Goal: Task Accomplishment & Management: Complete application form

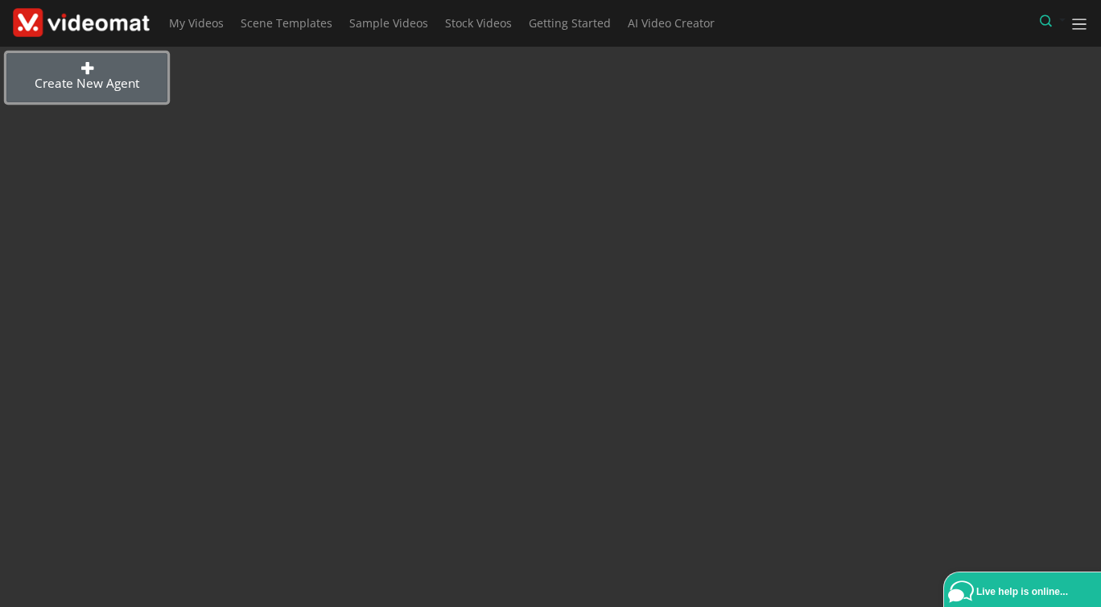
click at [76, 76] on link "Create new Agent" at bounding box center [86, 77] width 161 height 49
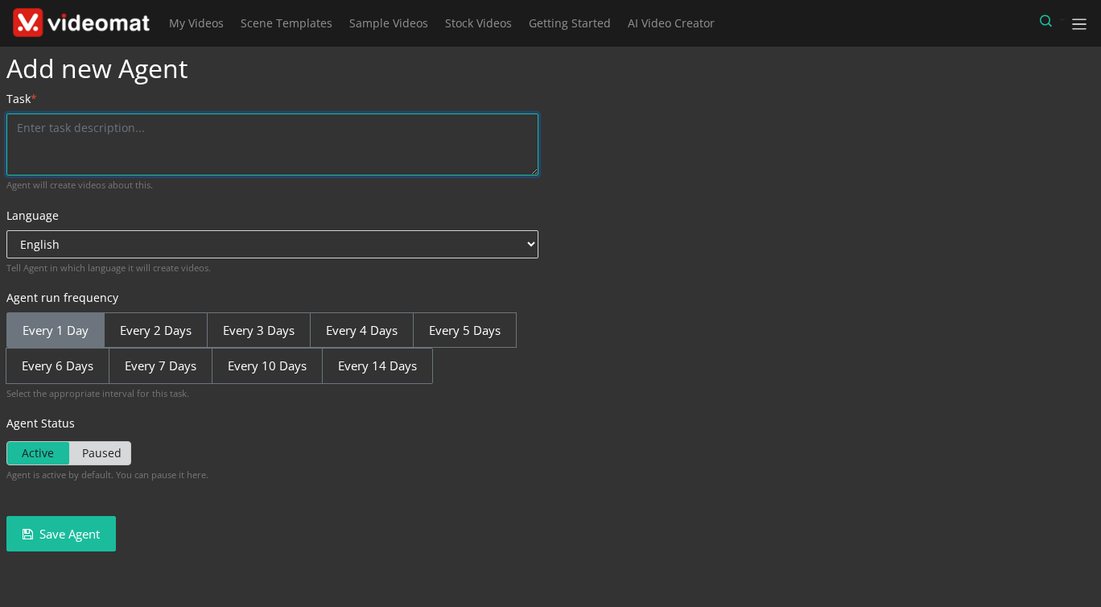
click at [89, 129] on textarea at bounding box center [272, 144] width 532 height 62
type textarea "A"
type textarea "H"
type textarea "C"
type textarea "M"
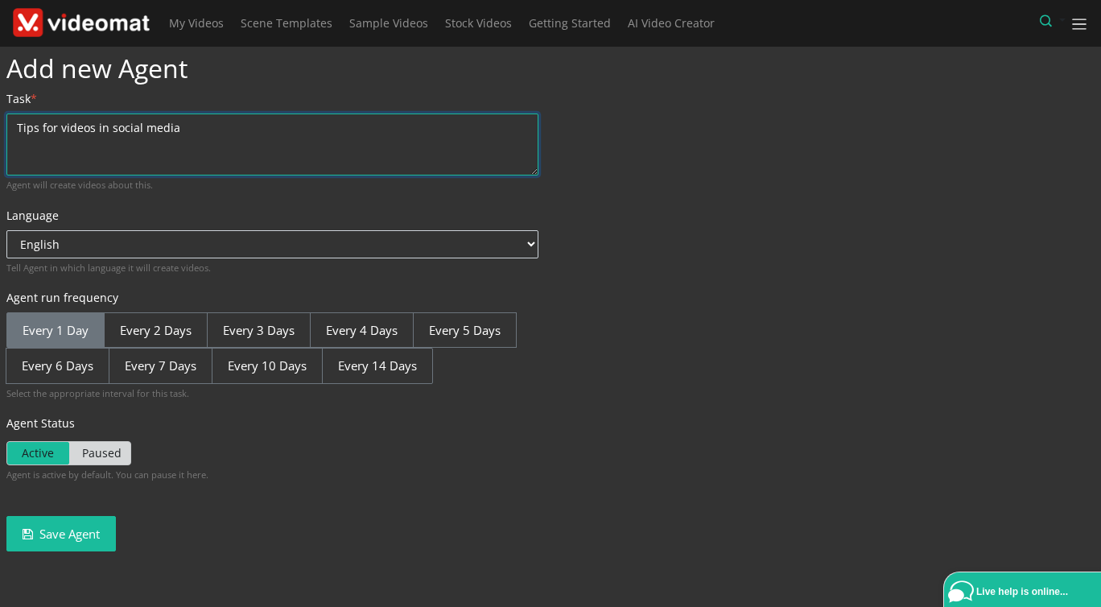
click at [56, 126] on textarea "Tips for videos in social media" at bounding box center [272, 144] width 532 height 62
type textarea "Tips for faceless videos in social media"
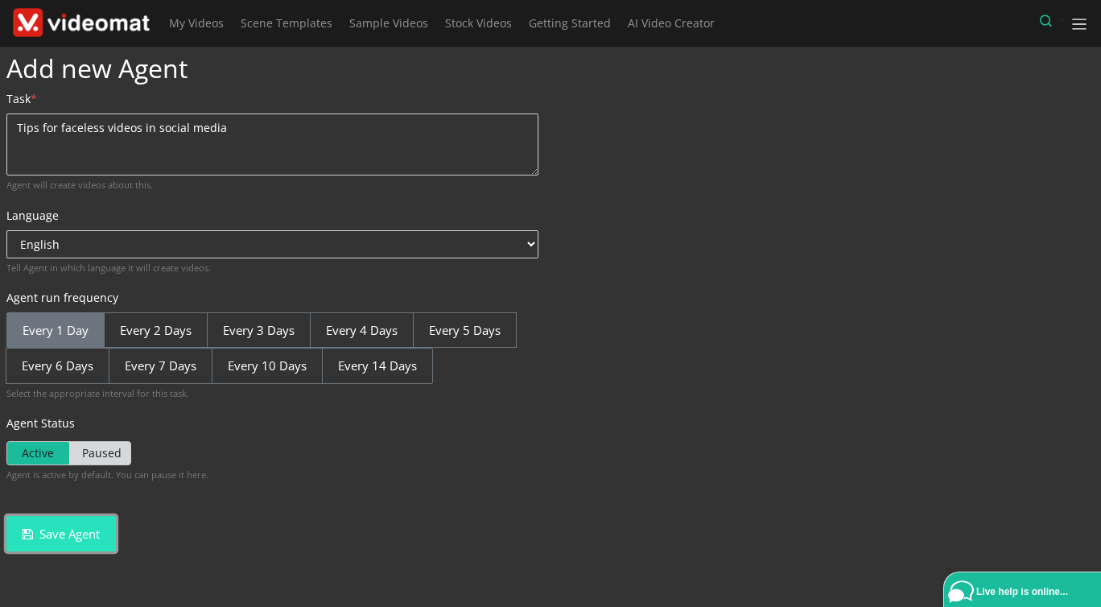
click at [58, 538] on button "Save Agent" at bounding box center [60, 534] width 109 height 36
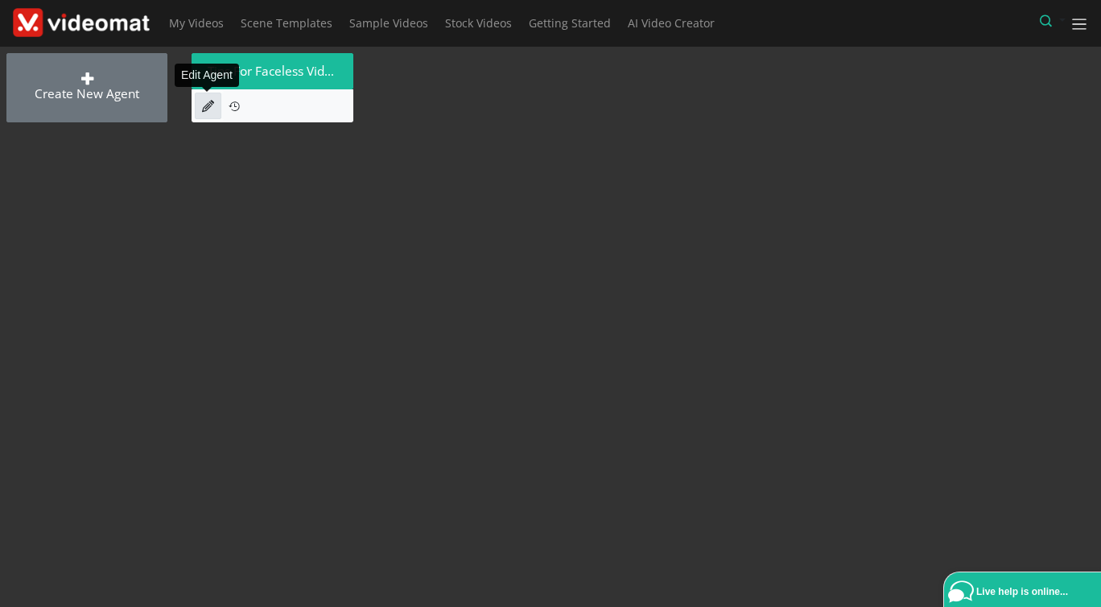
click at [204, 105] on icon at bounding box center [208, 106] width 12 height 12
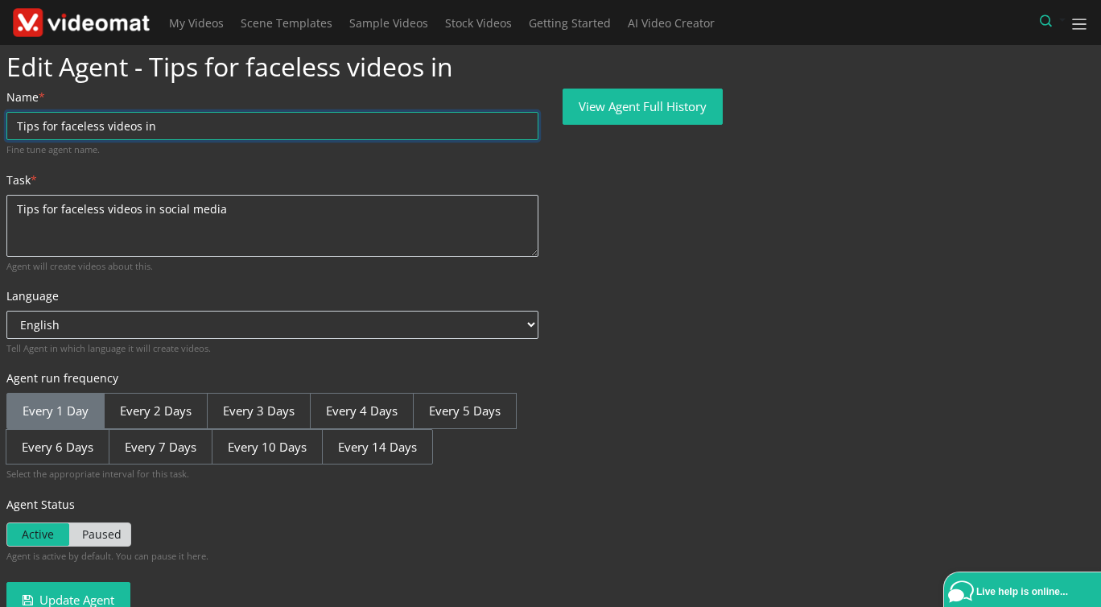
drag, startPoint x: 137, startPoint y: 121, endPoint x: 212, endPoint y: 126, distance: 75.7
click at [212, 126] on input "Tips for faceless videos in" at bounding box center [272, 126] width 532 height 28
type input "Tips for faceless videos"
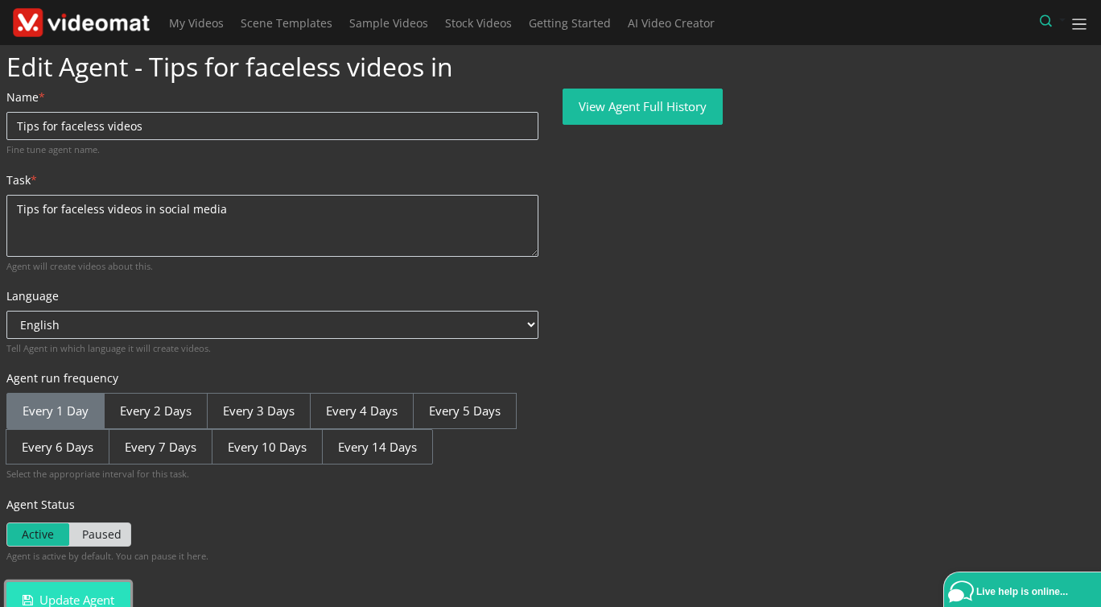
click at [85, 594] on button "Update Agent" at bounding box center [68, 600] width 124 height 36
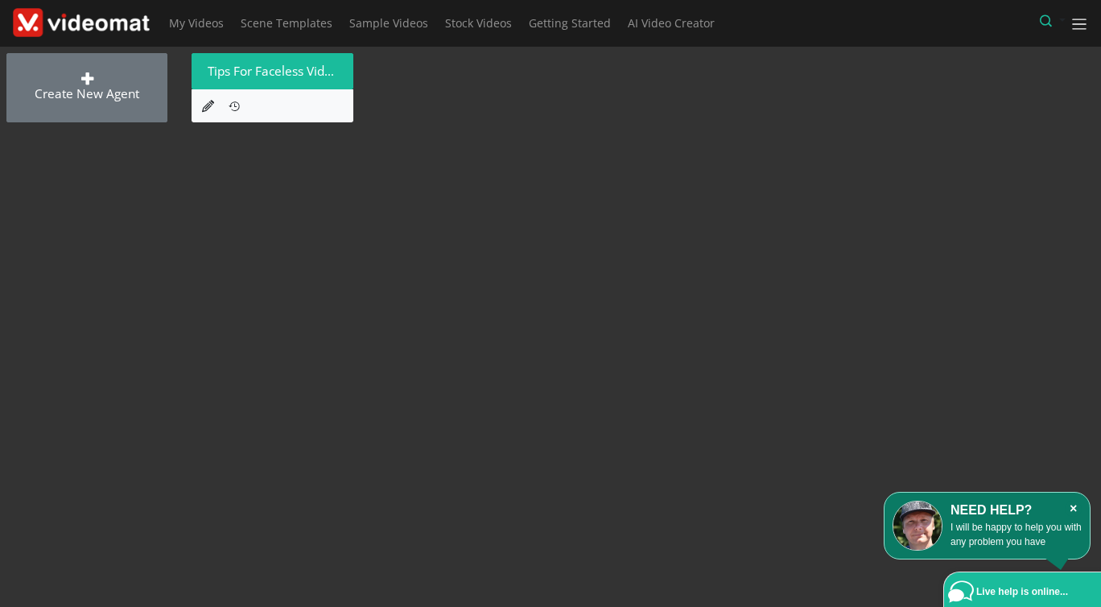
click at [1075, 501] on icon "×" at bounding box center [1072, 508] width 17 height 16
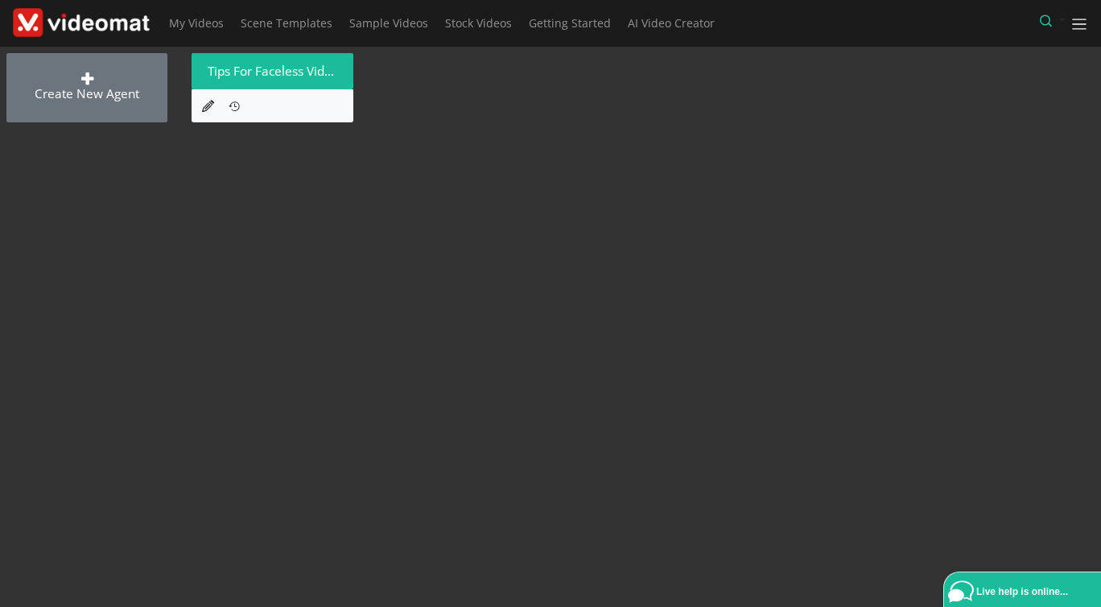
click at [119, 19] on img at bounding box center [81, 23] width 137 height 30
click at [201, 107] on link at bounding box center [208, 106] width 27 height 27
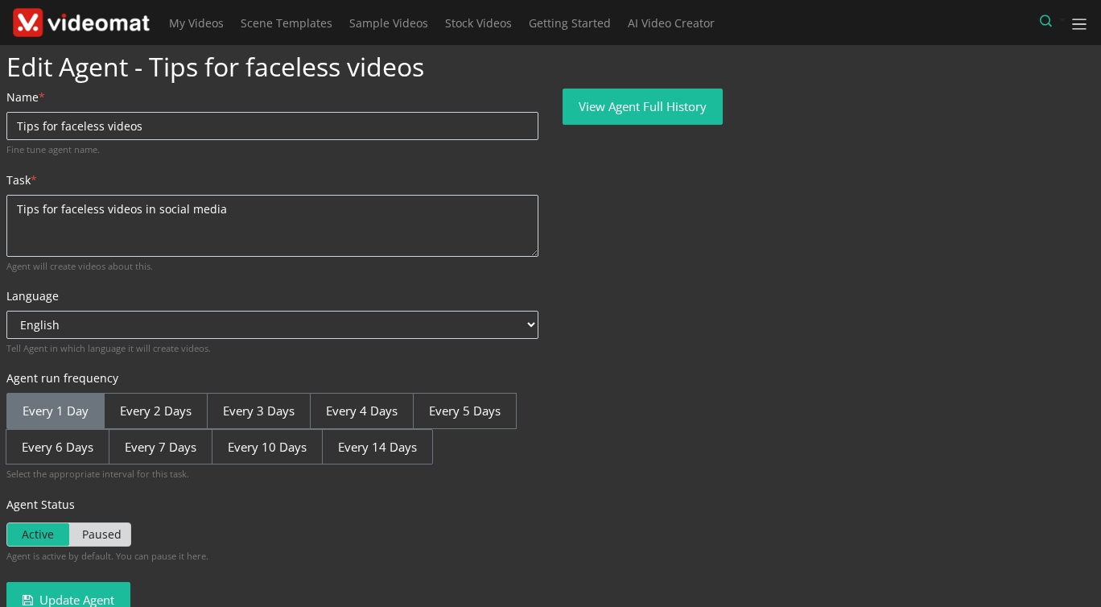
click at [101, 533] on span "Paused" at bounding box center [100, 534] width 62 height 23
click at [17, 533] on input "Active Paused" at bounding box center [11, 527] width 10 height 10
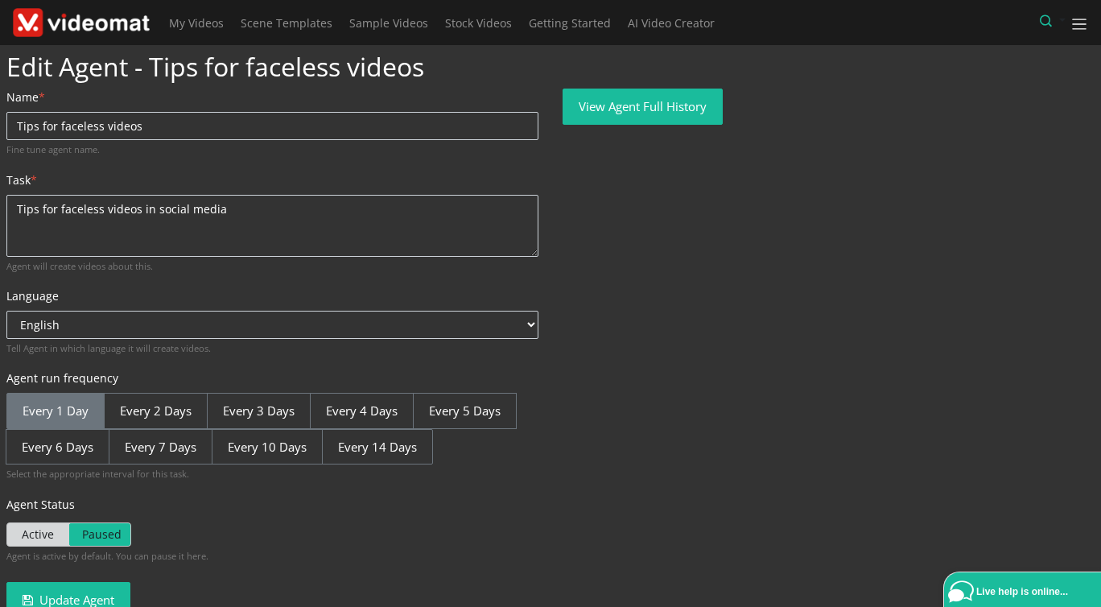
click at [27, 538] on span "Active" at bounding box center [38, 534] width 62 height 23
click at [17, 533] on input "Active Paused" at bounding box center [11, 527] width 10 height 10
click at [106, 532] on span "Paused" at bounding box center [100, 534] width 62 height 23
click at [17, 532] on input "Active Paused" at bounding box center [11, 527] width 10 height 10
checkbox input "true"
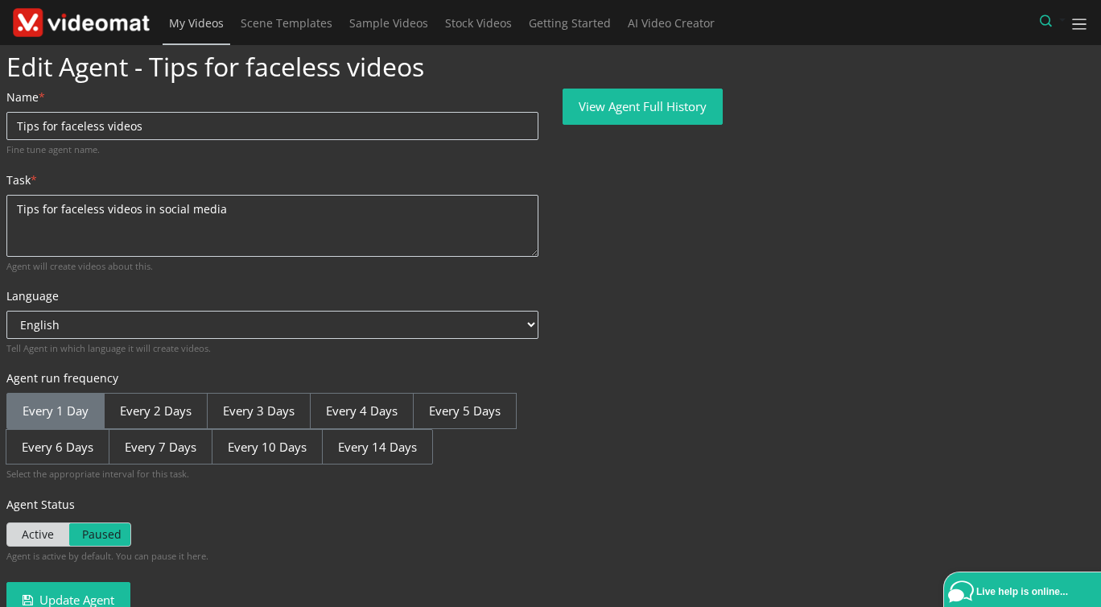
click at [191, 29] on span "My Videos" at bounding box center [196, 22] width 55 height 15
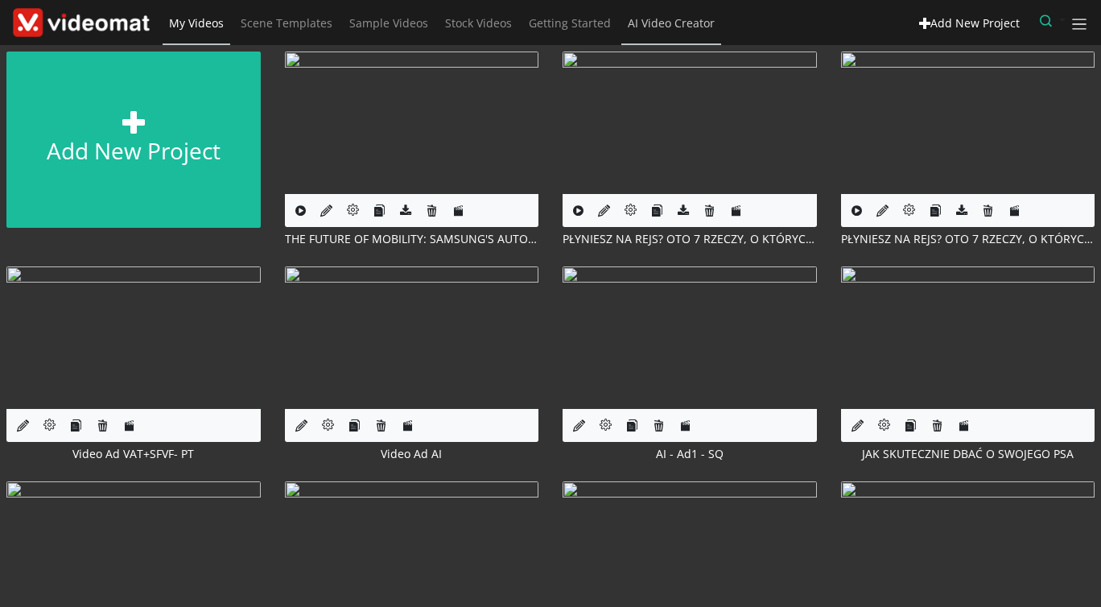
click at [677, 22] on span "AI Video Creator" at bounding box center [671, 22] width 87 height 15
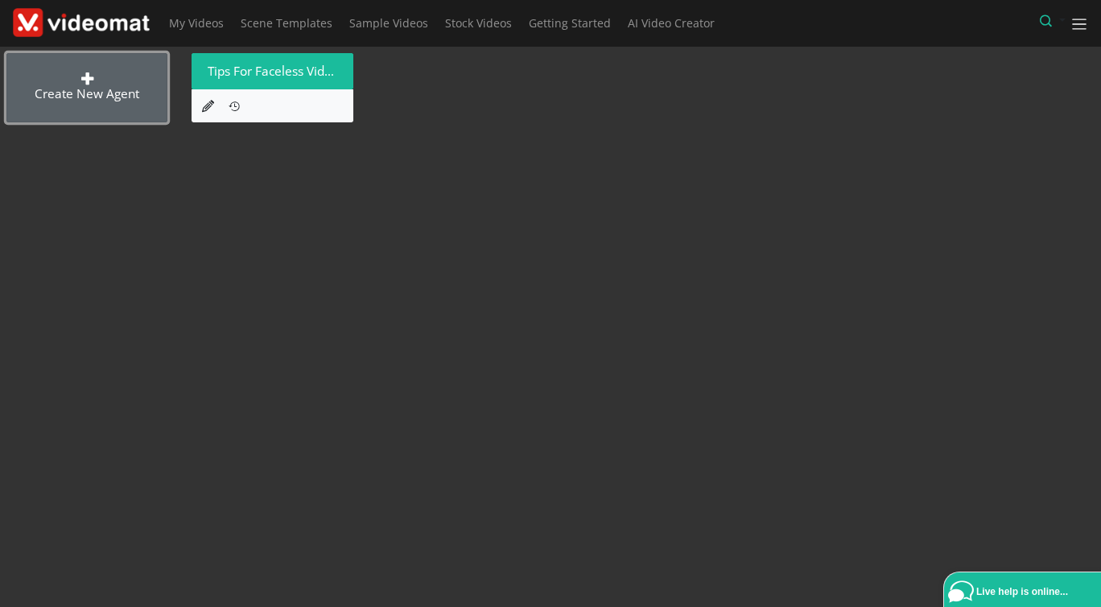
click at [125, 88] on link "Create new Agent" at bounding box center [86, 87] width 161 height 69
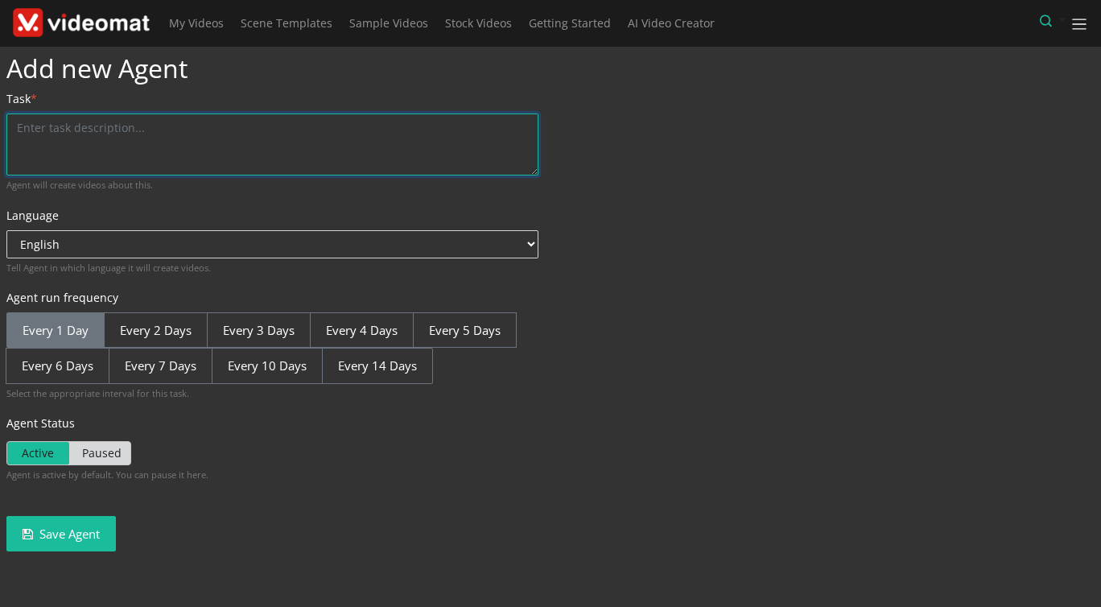
click at [84, 121] on textarea at bounding box center [272, 144] width 532 height 62
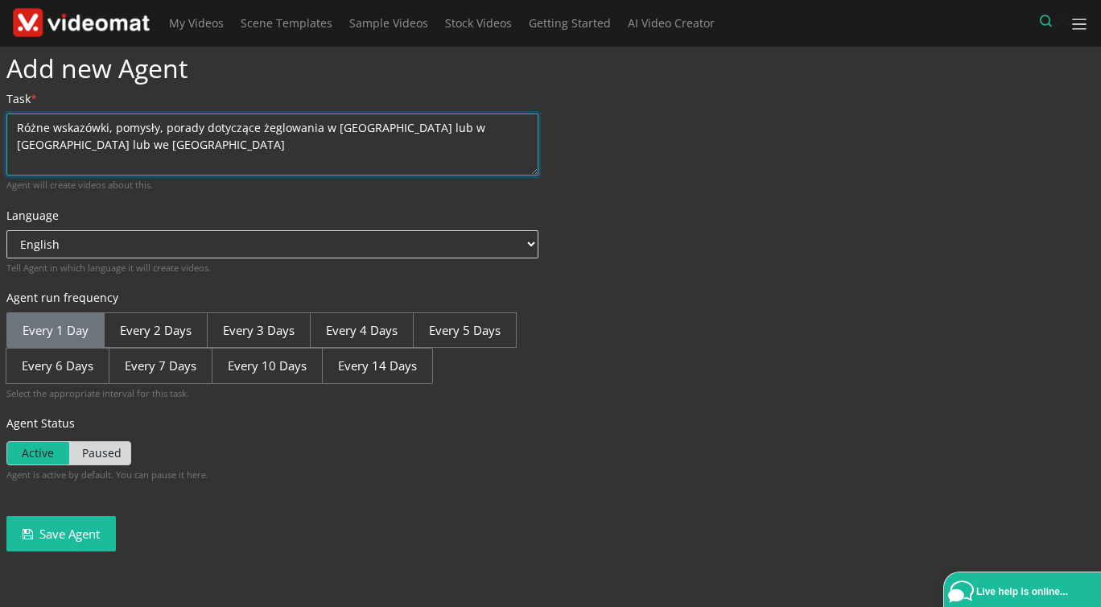
type textarea "Różne wskazówki, pomysły, porady dotyczące żeglowania w Chorwacji lub w Grecji …"
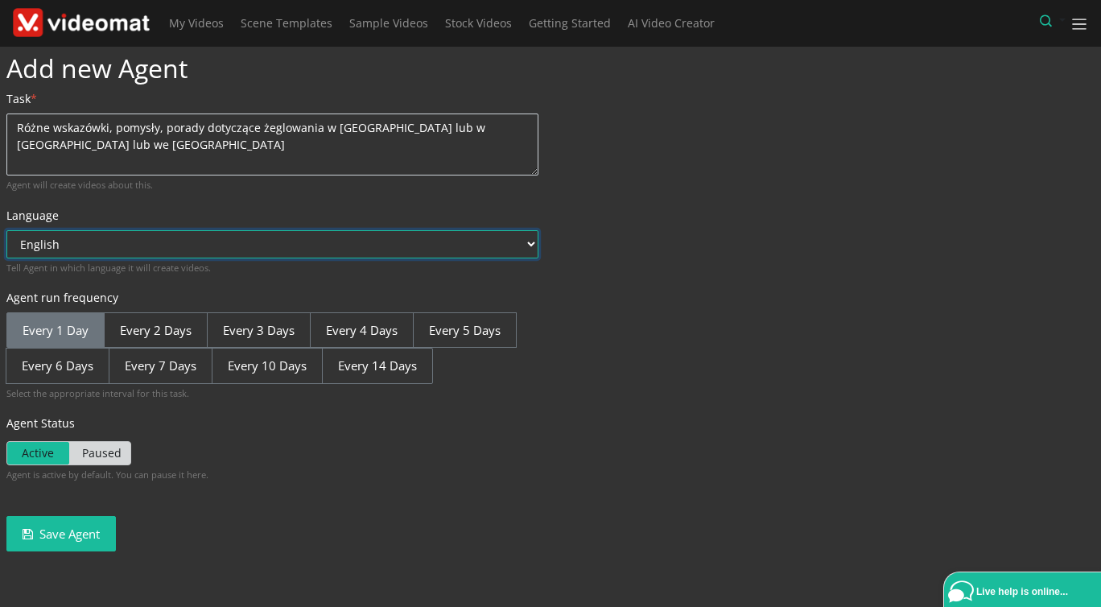
click at [6, 230] on select "English Afrikaans Arabic Bosnian Bulgarian Catalan Chinese (Simple) Czech Danis…" at bounding box center [272, 244] width 532 height 28
select select "pl"
click option "Polish" at bounding box center [0, 0] width 0 height 0
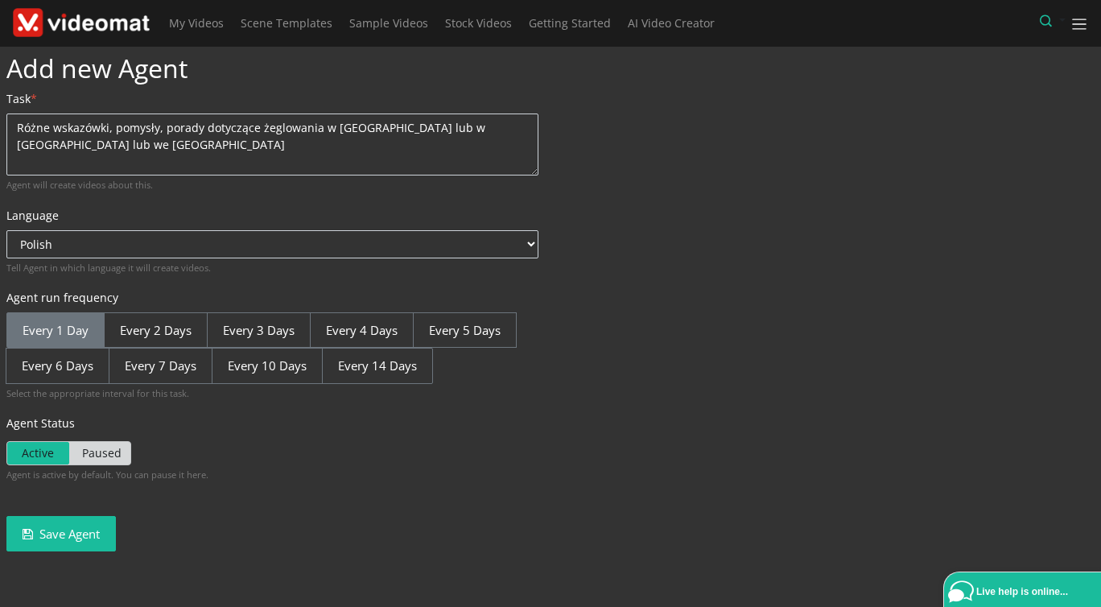
click at [558, 281] on div "Task * Różne wskazówki, pomysły, porady dotyczące żeglowania w Chorwacji lub w …" at bounding box center [550, 293] width 1112 height 406
click at [76, 142] on textarea "Różne wskazówki, pomysły, porady dotyczące żeglowania w Chorwacji lub w Grecji …" at bounding box center [272, 144] width 532 height 62
click at [53, 125] on textarea "Różne wskazówki, pomysły, porady dotyczące żeglowania w Chorwacji lub w Grecji …" at bounding box center [272, 144] width 532 height 62
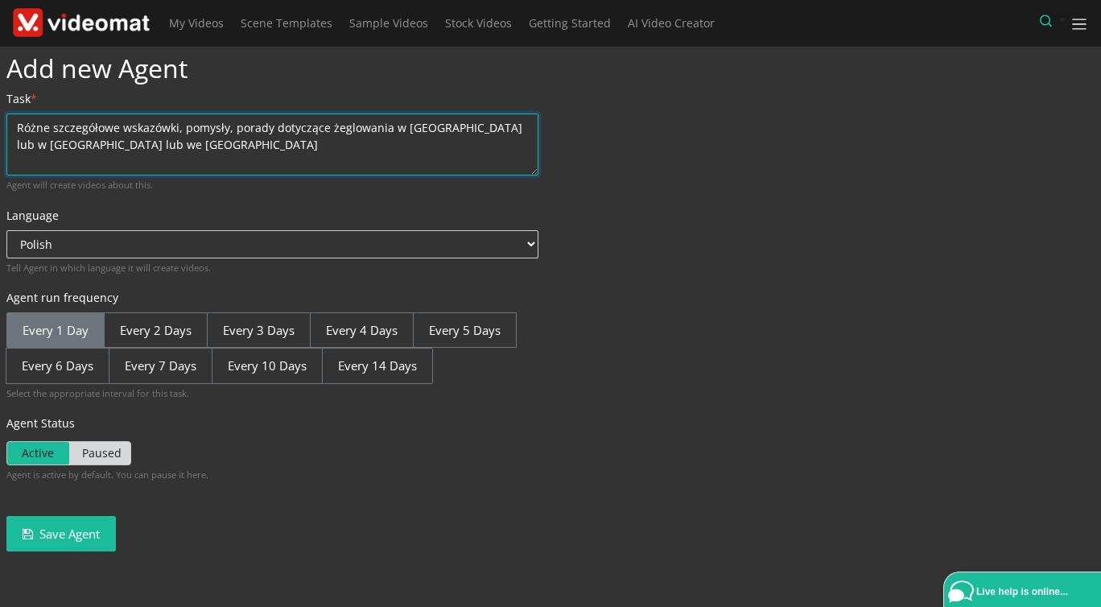
click at [164, 146] on textarea "Różne szczegółowe wskazówki, pomysły, porady dotyczące żeglowania w Chorwacji l…" at bounding box center [272, 144] width 532 height 62
click at [352, 143] on textarea "Różne szczegółowe wskazówki, pomysły, porady dotyczące żeglowania w Chorwacji l…" at bounding box center [272, 144] width 532 height 62
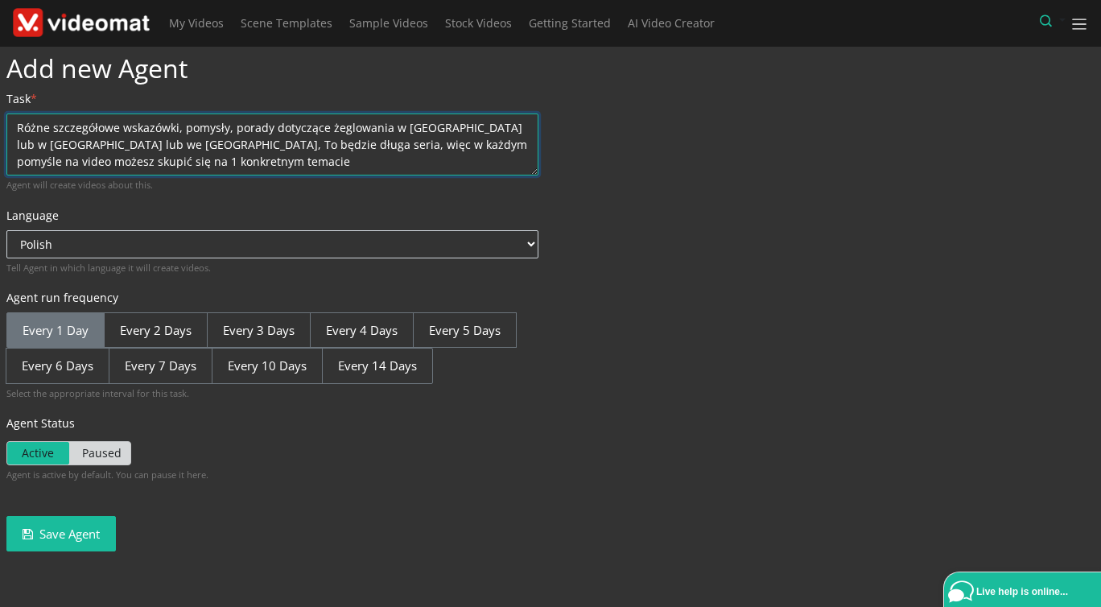
click at [104, 143] on textarea "Różne szczegółowe wskazówki, pomysły, porady dotyczące żeglowania w Chorwacji l…" at bounding box center [272, 144] width 532 height 62
type textarea "Różne szczegółowe wskazówki, pomysły, porady dotyczące żeglowania w [GEOGRAPHIC…"
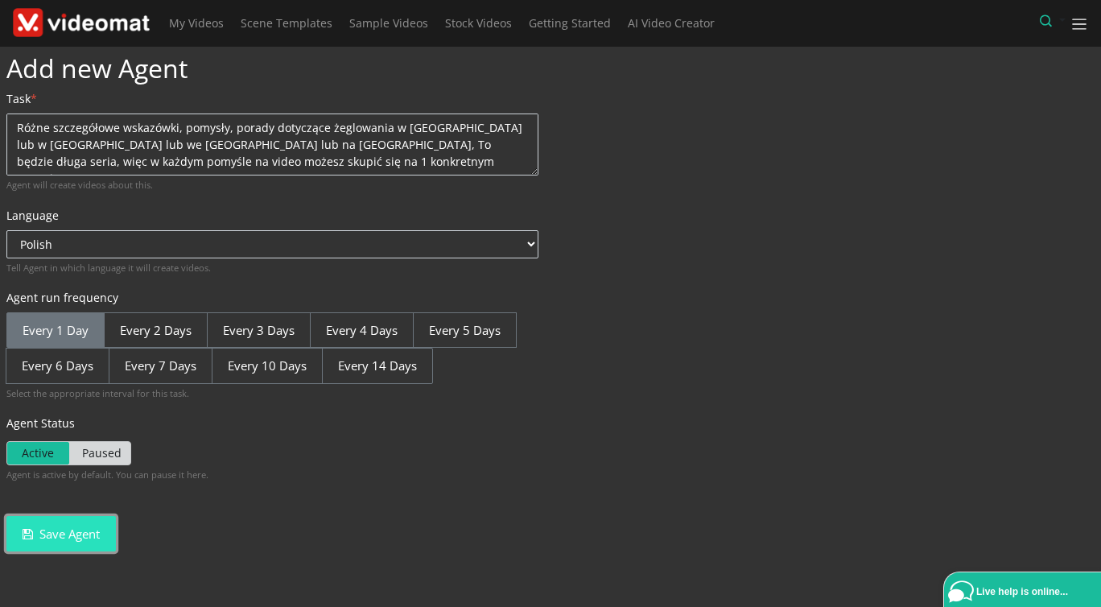
click at [80, 533] on button "Save Agent" at bounding box center [60, 534] width 109 height 36
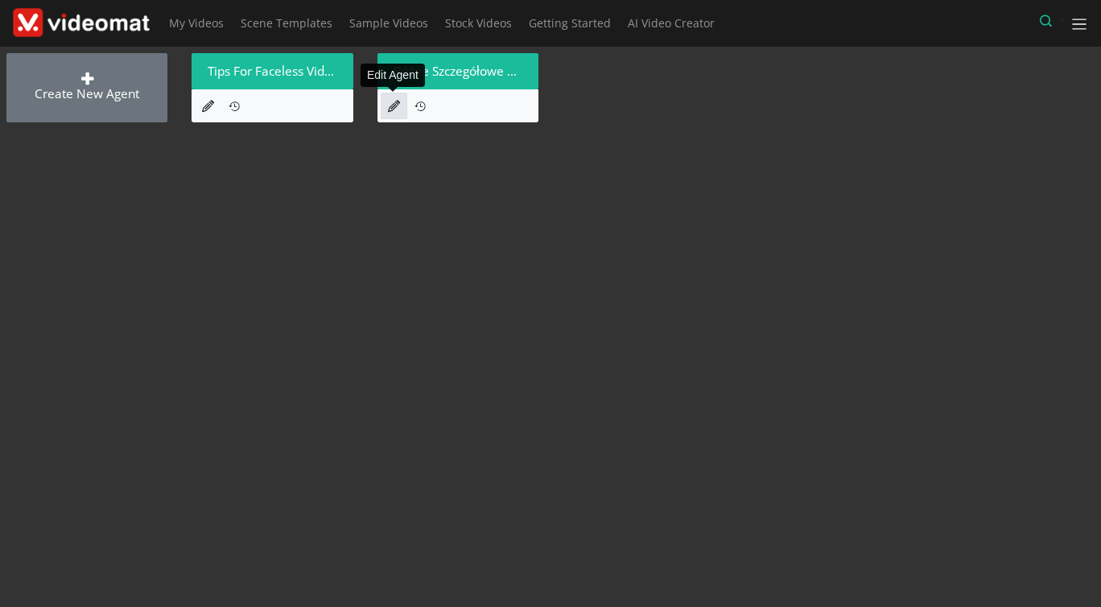
click at [395, 101] on icon at bounding box center [394, 106] width 12 height 12
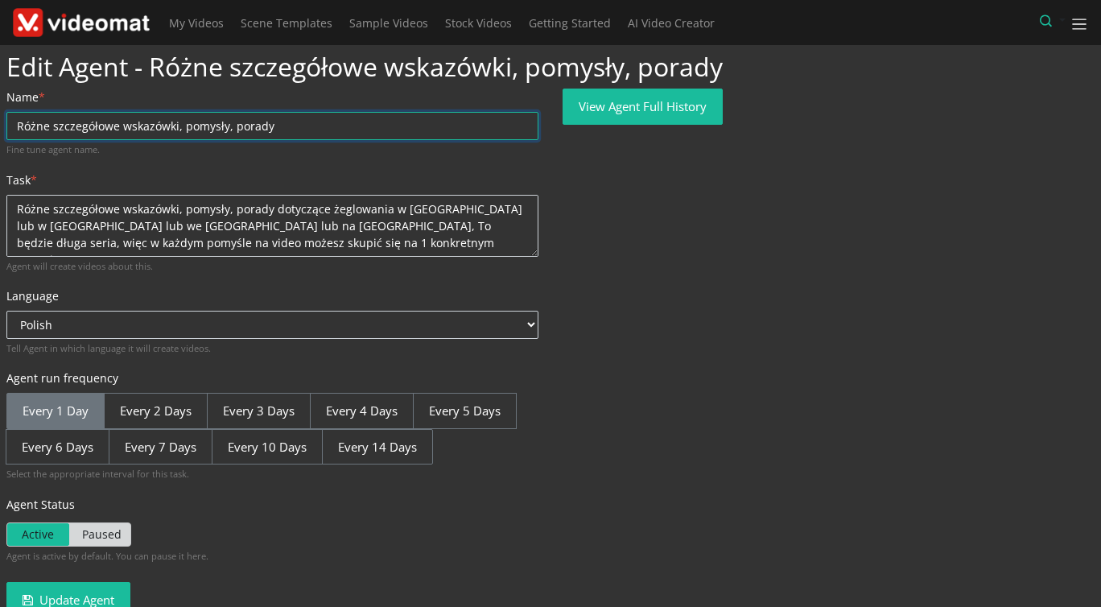
drag, startPoint x: 305, startPoint y: 123, endPoint x: -117, endPoint y: 101, distance: 423.0
click at [6, 112] on input "Różne szczegółowe wskazówki, pomysły, porady" at bounding box center [272, 126] width 532 height 28
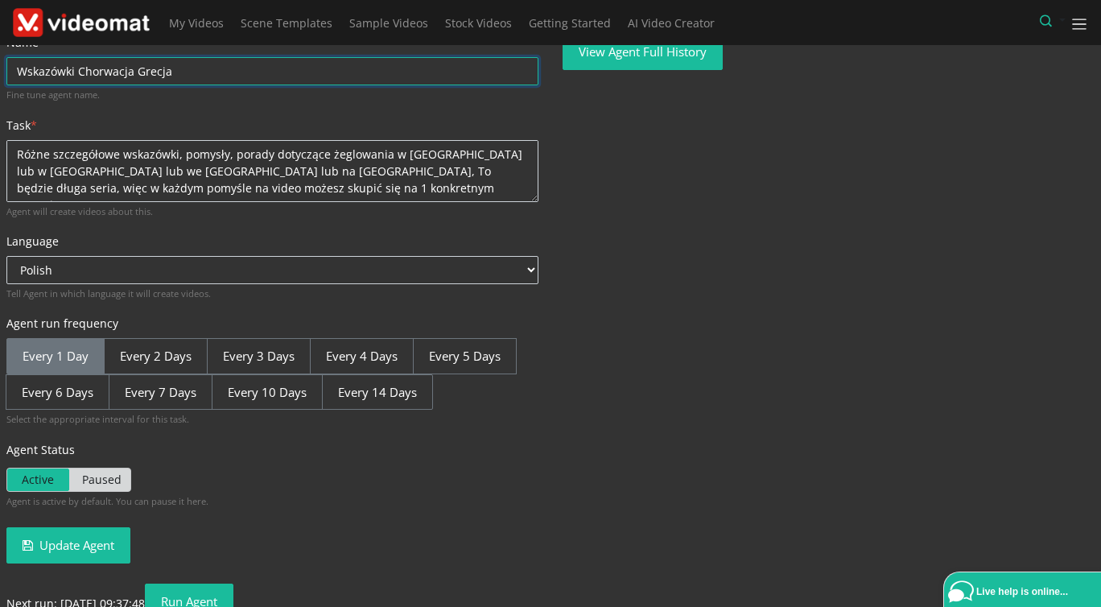
scroll to position [77, 0]
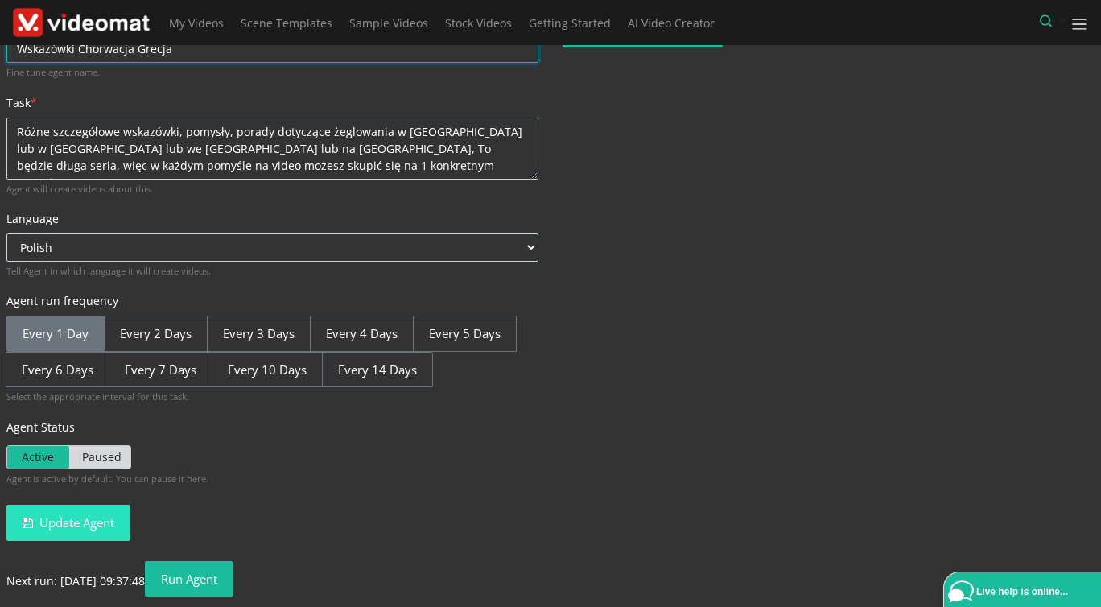
type input "Wskazówki Chorwacja Grecja"
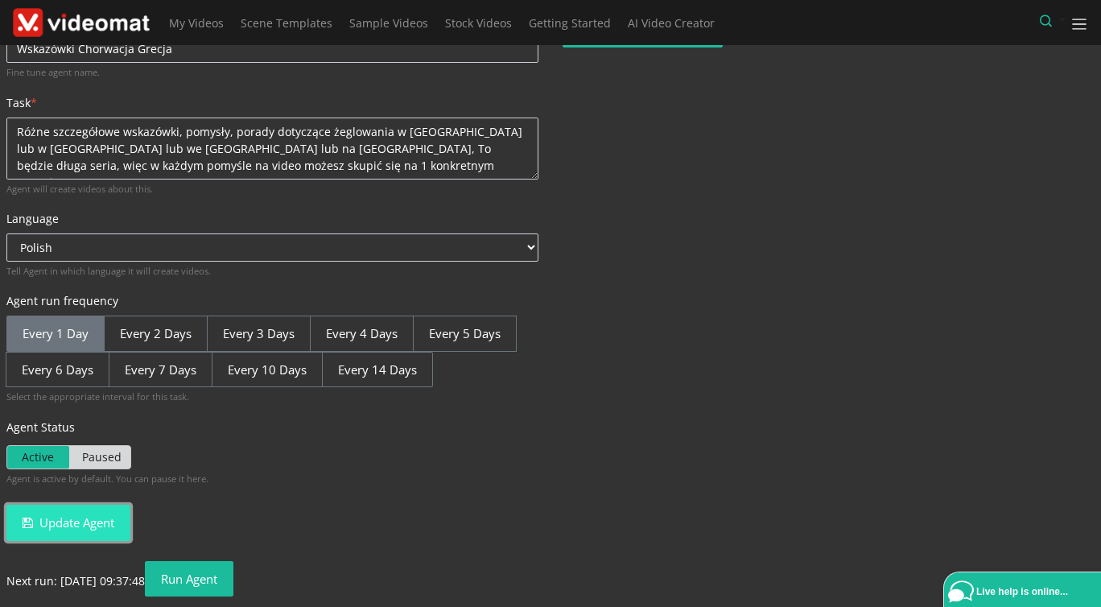
click at [84, 523] on button "Update Agent" at bounding box center [68, 522] width 124 height 36
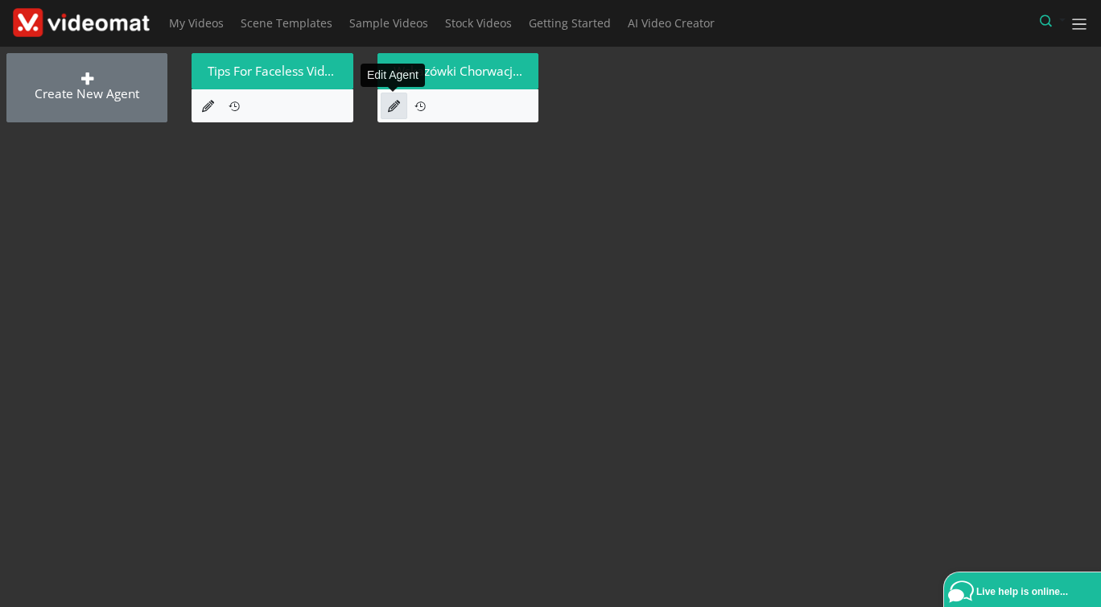
click at [390, 108] on icon at bounding box center [394, 106] width 12 height 12
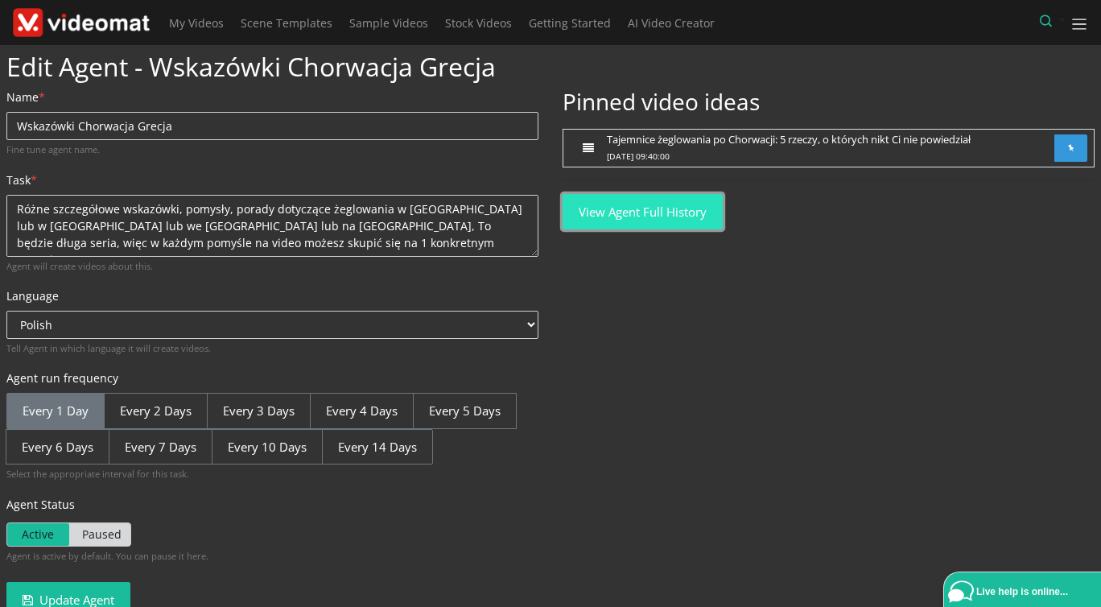
click at [667, 216] on link "View agent full history" at bounding box center [642, 212] width 160 height 36
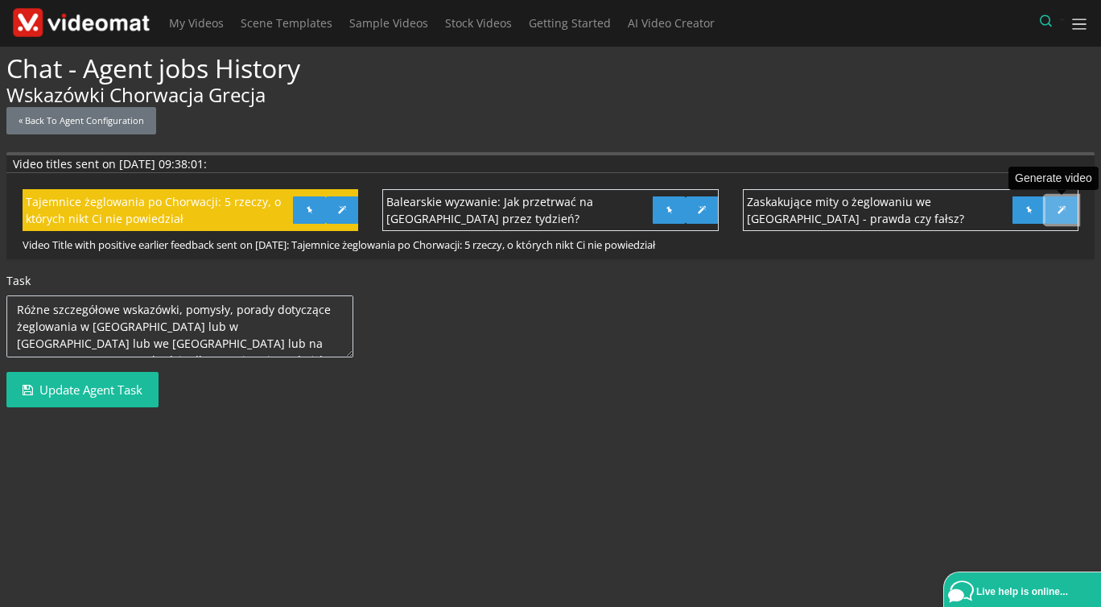
click at [1064, 212] on span at bounding box center [1061, 210] width 8 height 9
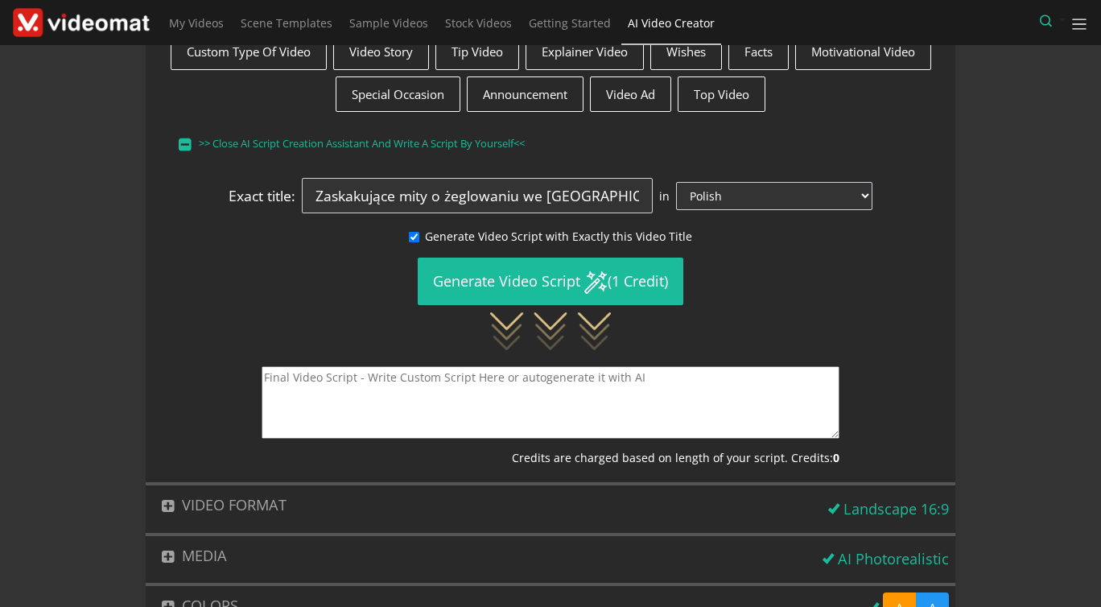
scroll to position [185, 0]
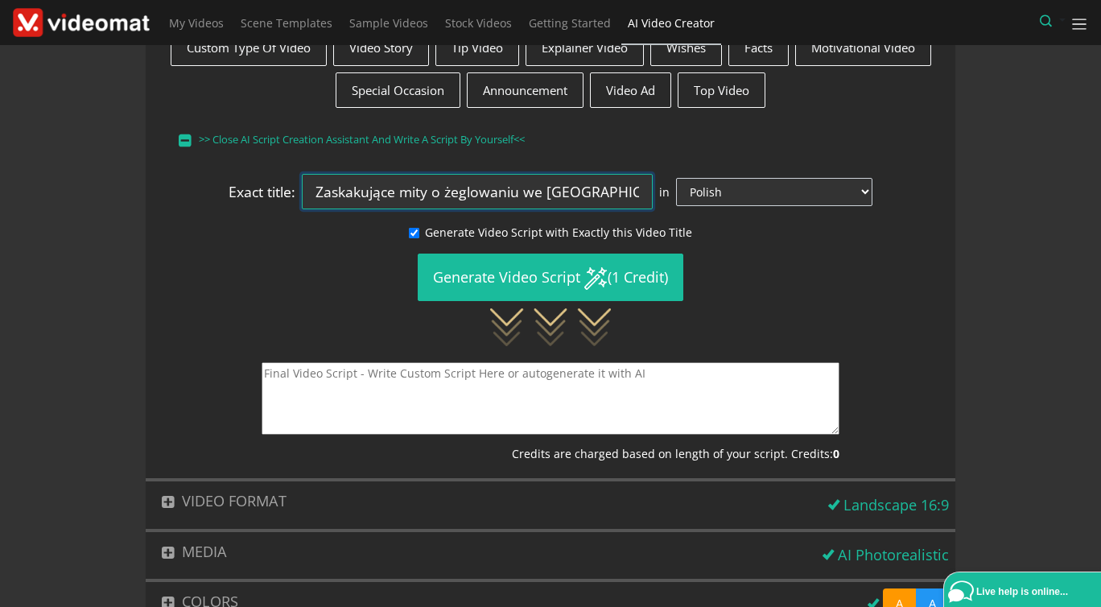
drag, startPoint x: 451, startPoint y: 189, endPoint x: 229, endPoint y: 187, distance: 221.3
click at [302, 187] on input "Zaskakujące mity o żeglowaniu we [GEOGRAPHIC_DATA] - prawda czy fałsz?" at bounding box center [477, 191] width 351 height 35
drag, startPoint x: 577, startPoint y: 187, endPoint x: 928, endPoint y: 192, distance: 350.8
click at [653, 192] on input "5 wskazówek o żeglowaniu we Włoszech - prawda czy fałsz?" at bounding box center [477, 191] width 351 height 35
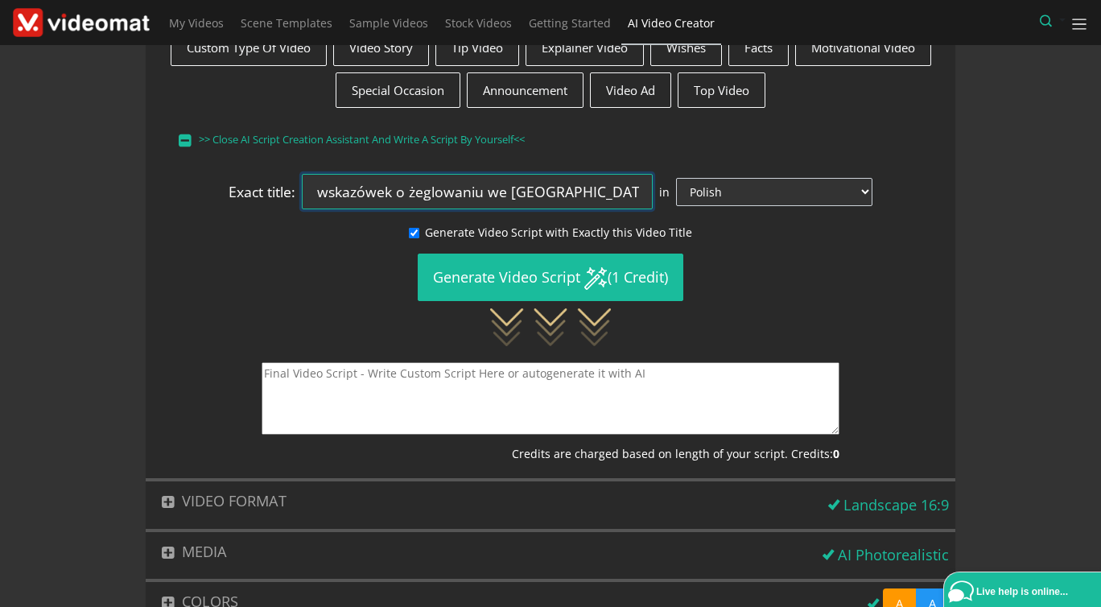
scroll to position [0, 0]
drag, startPoint x: 620, startPoint y: 189, endPoint x: 201, endPoint y: 186, distance: 418.4
click at [302, 186] on input "5 wskazówek o żeglowaniu we [GEOGRAPHIC_DATA]" at bounding box center [477, 191] width 351 height 35
type input "5 wskazówek o żeglowaniu we Włoszech"
click at [298, 373] on textarea at bounding box center [549, 398] width 577 height 72
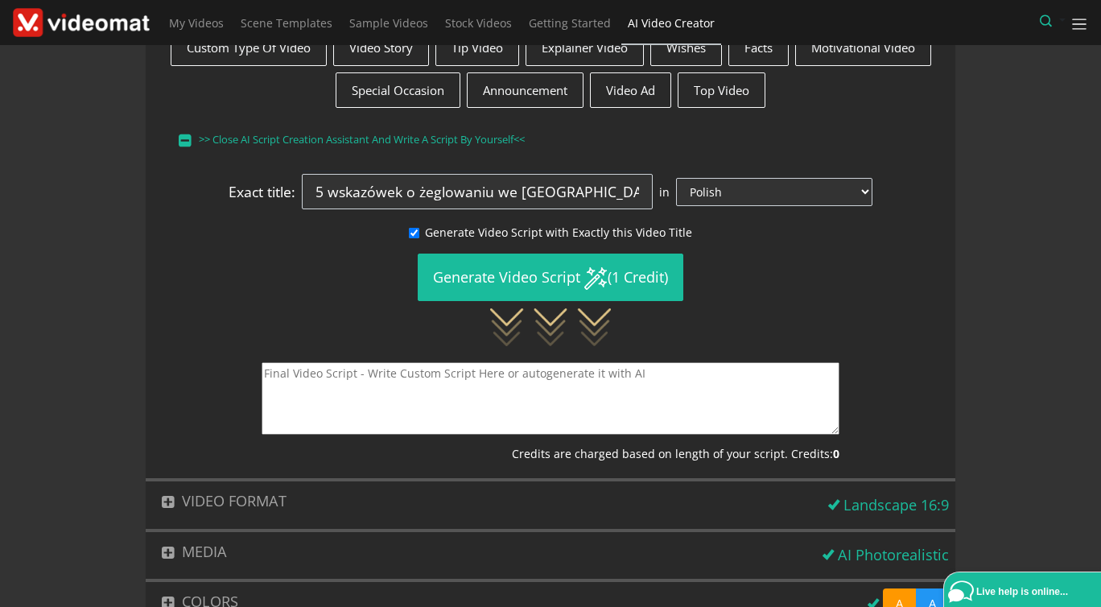
paste textarea "5 wskazówek o żeglowaniu we Włoszech"
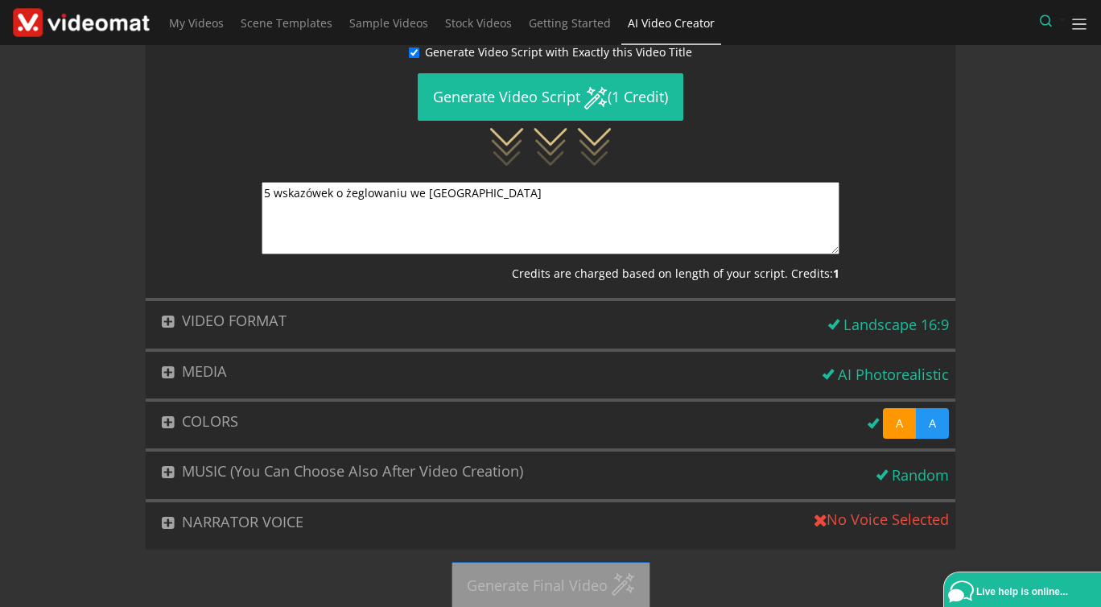
scroll to position [374, 0]
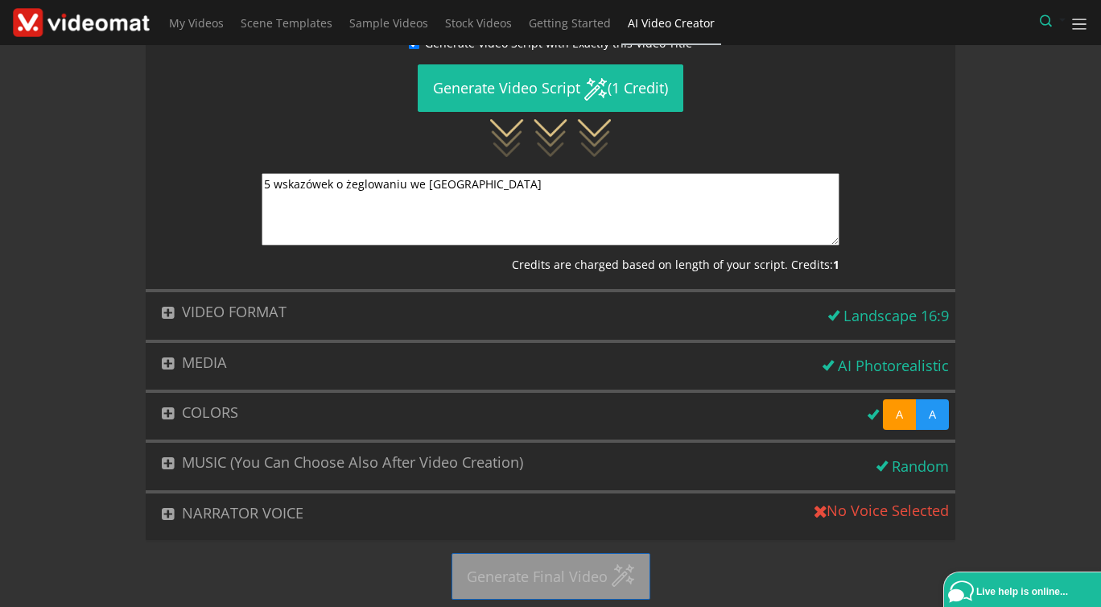
type textarea "5 wskazówek o żeglowaniu we Włoszech"
click at [342, 362] on button "MEDIA" at bounding box center [481, 362] width 671 height 39
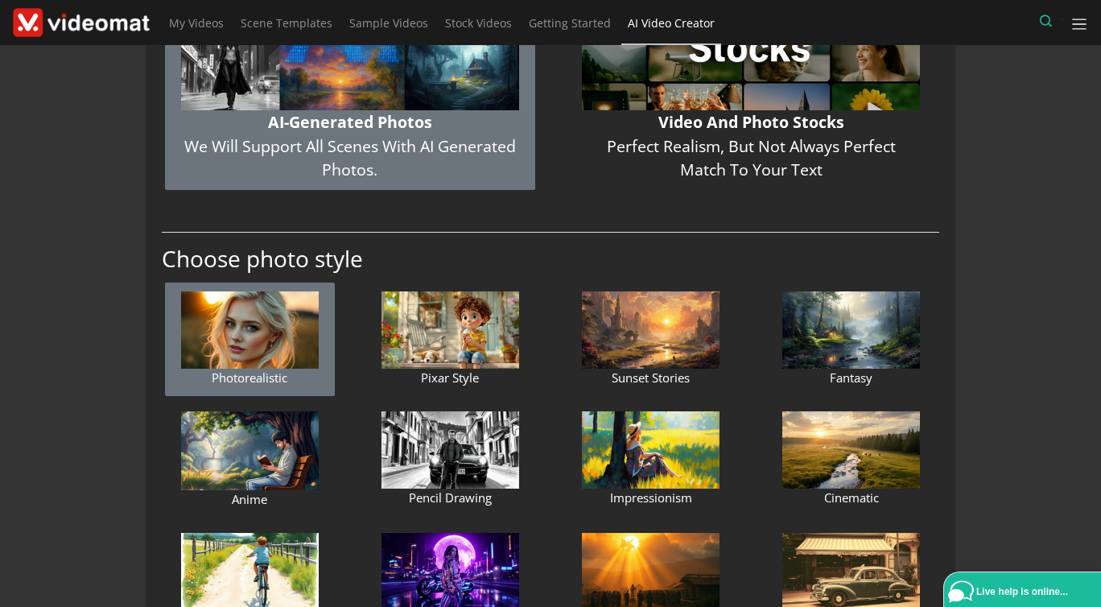
scroll to position [150, 0]
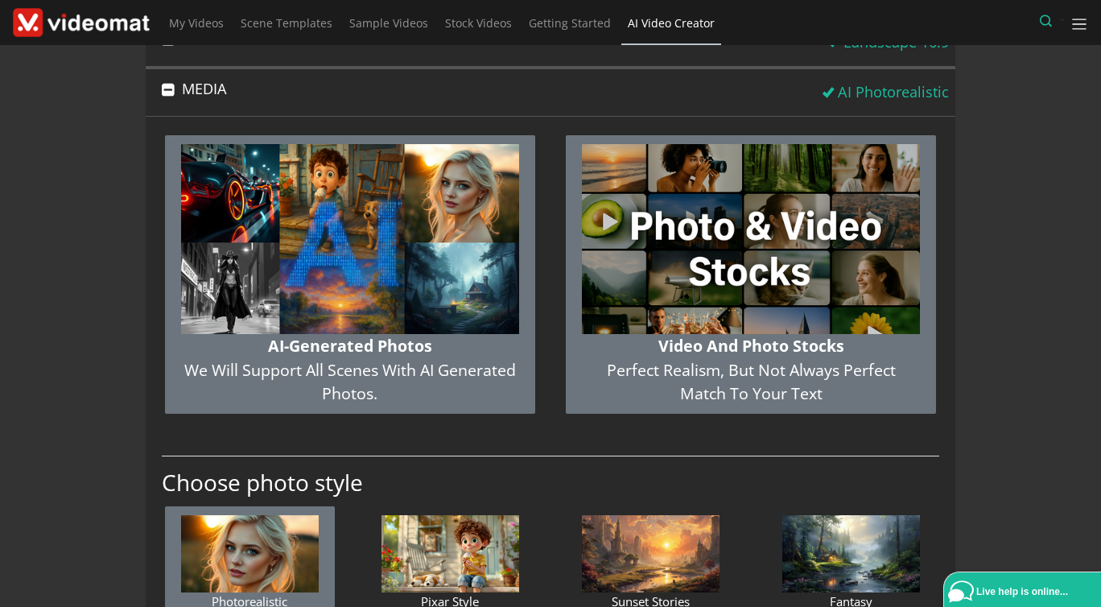
click at [697, 271] on img "button" at bounding box center [751, 239] width 338 height 190
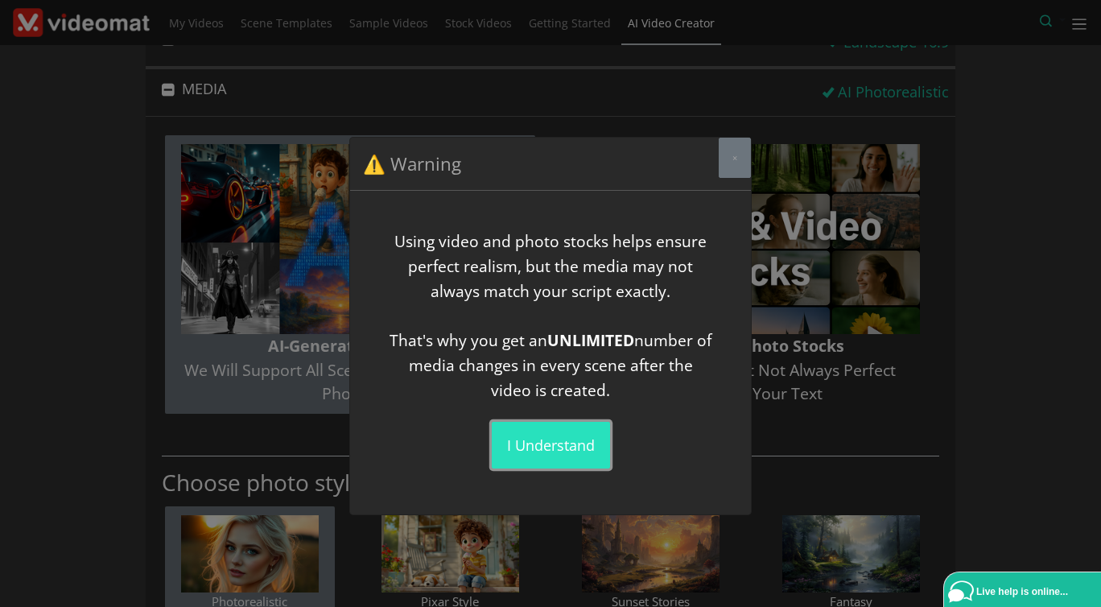
click at [530, 439] on button "I understand" at bounding box center [551, 445] width 118 height 47
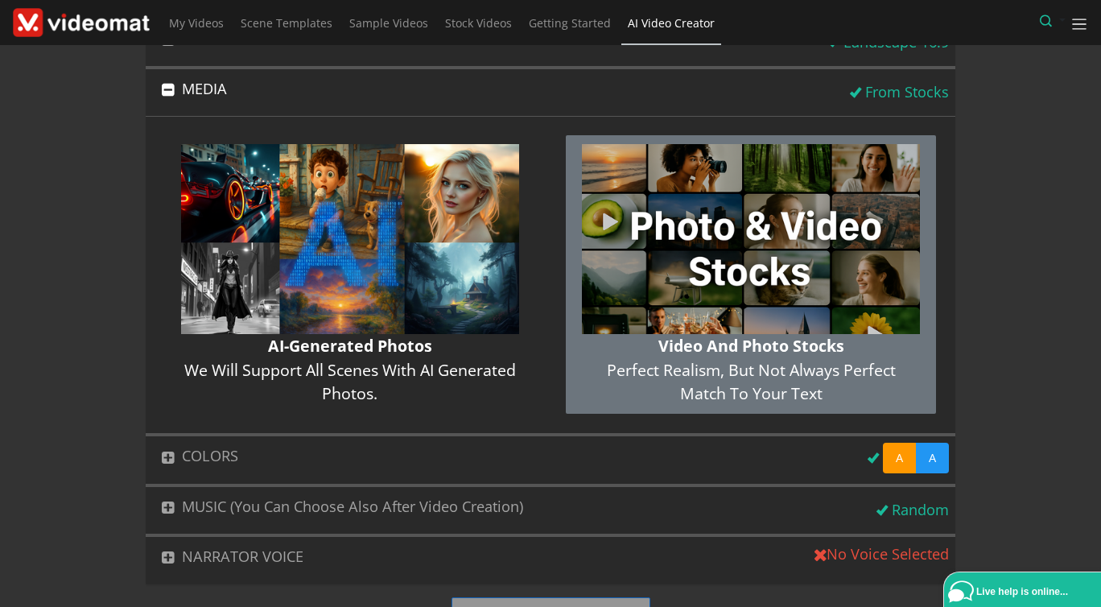
click at [290, 87] on button "MEDIA" at bounding box center [495, 88] width 698 height 39
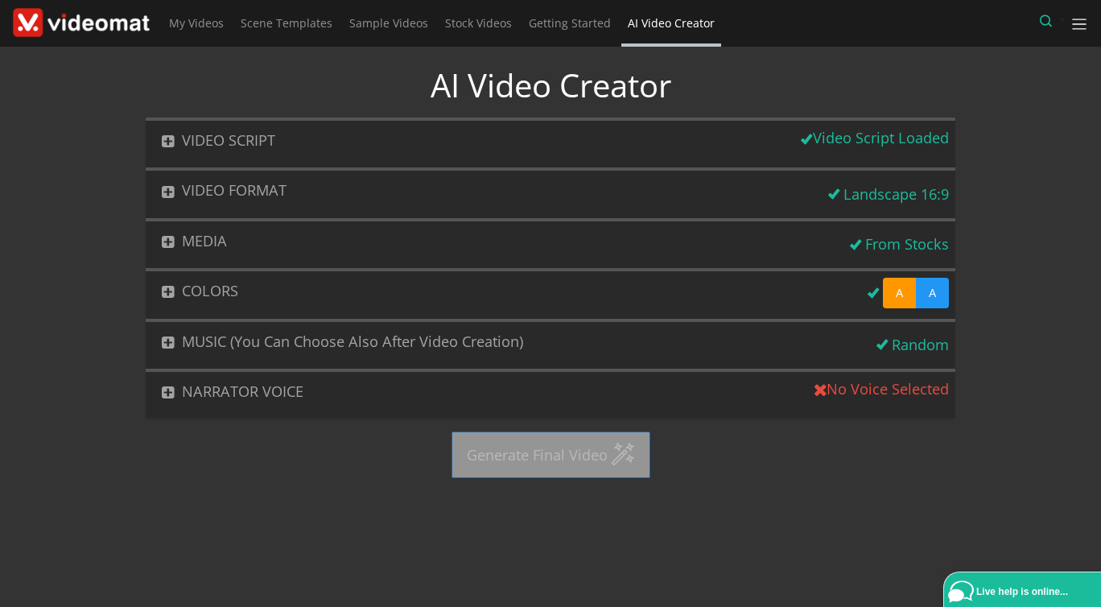
scroll to position [0, 0]
click at [285, 391] on button "NARRATOR VOICE" at bounding box center [477, 391] width 663 height 39
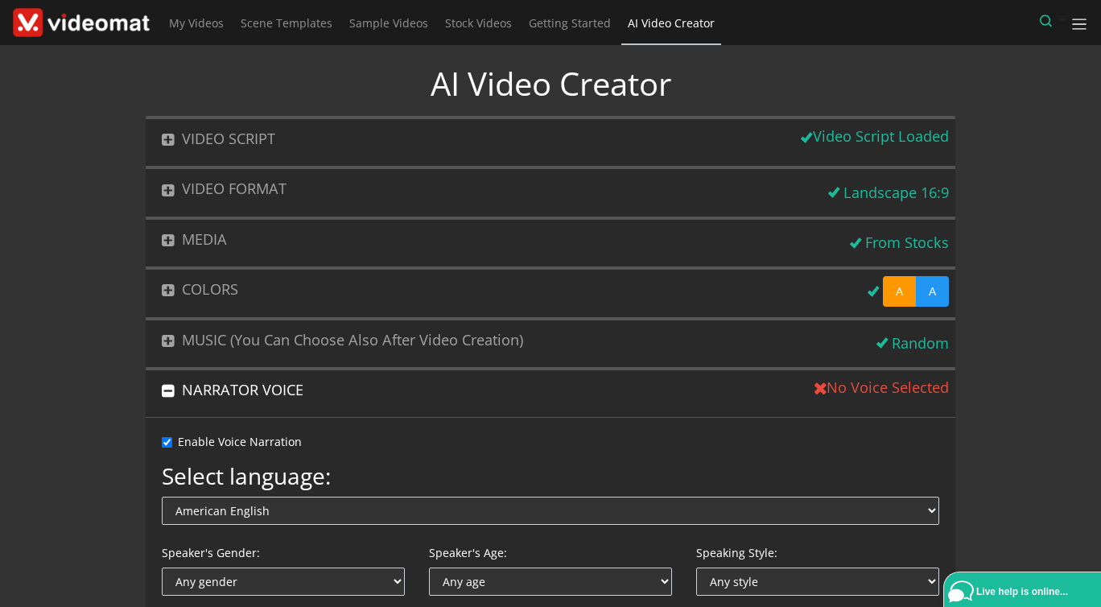
click at [257, 240] on button "MEDIA" at bounding box center [495, 239] width 698 height 39
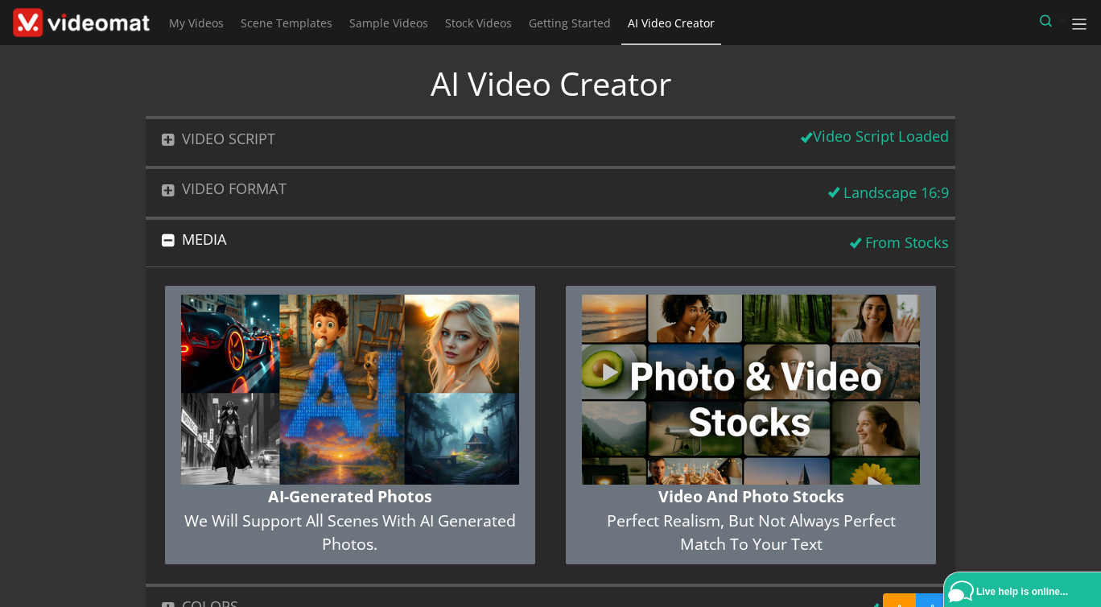
click at [410, 390] on img "button" at bounding box center [350, 389] width 338 height 190
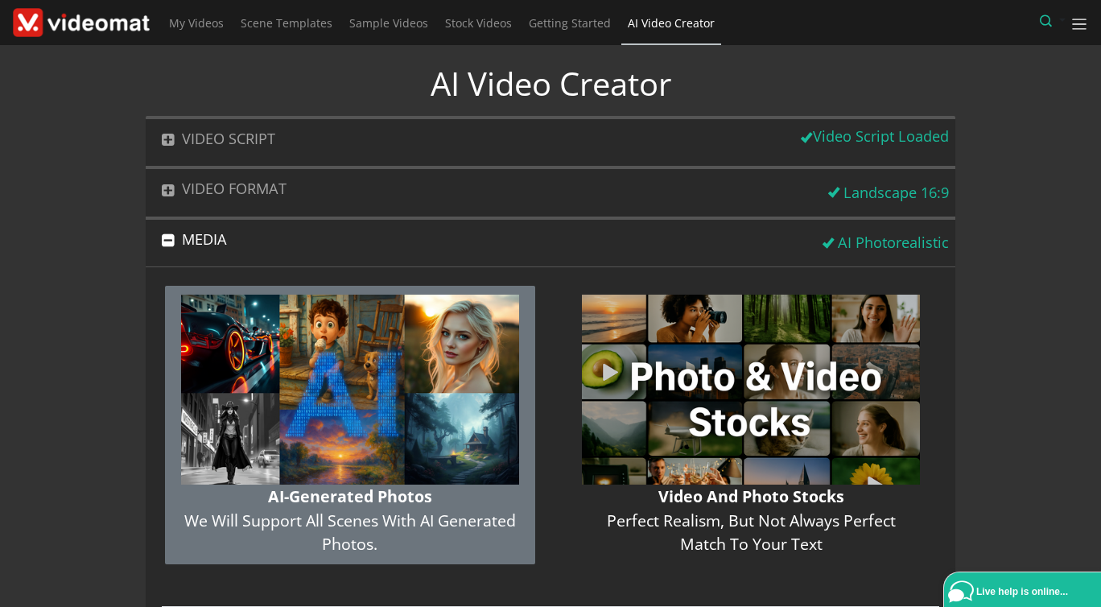
click at [231, 249] on button "MEDIA" at bounding box center [481, 239] width 671 height 39
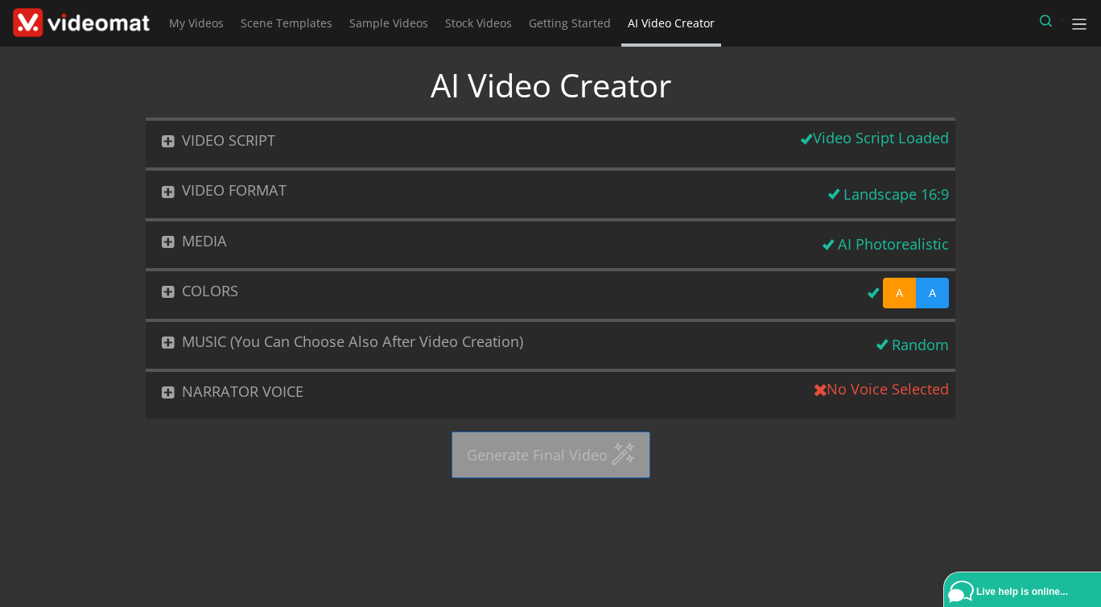
click at [290, 397] on button "NARRATOR VOICE" at bounding box center [477, 391] width 663 height 39
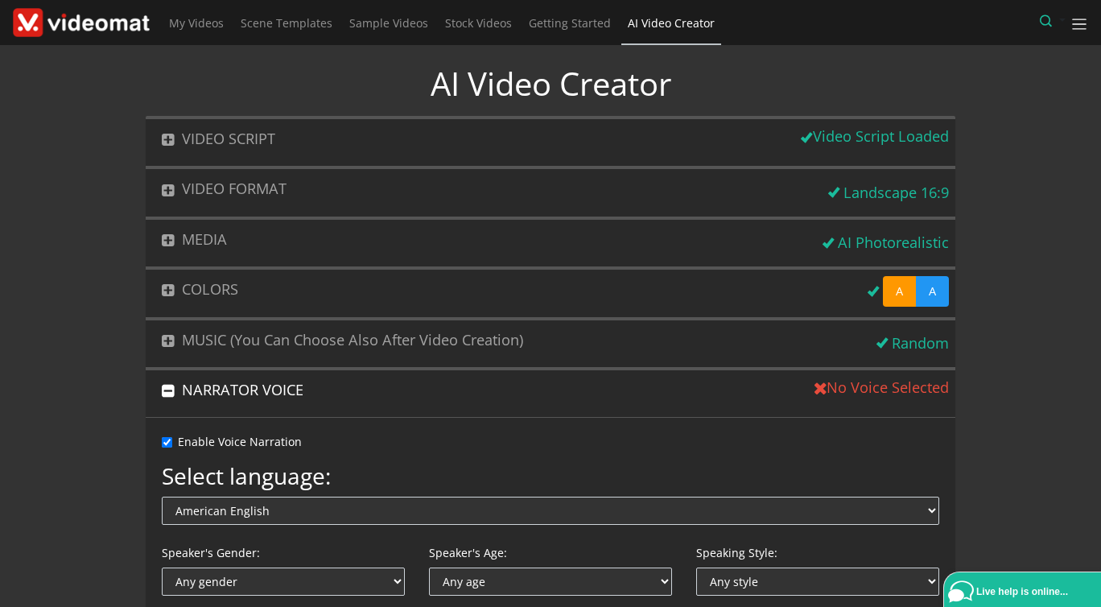
click at [276, 144] on button "VIDEO SCRIPT" at bounding box center [464, 138] width 636 height 39
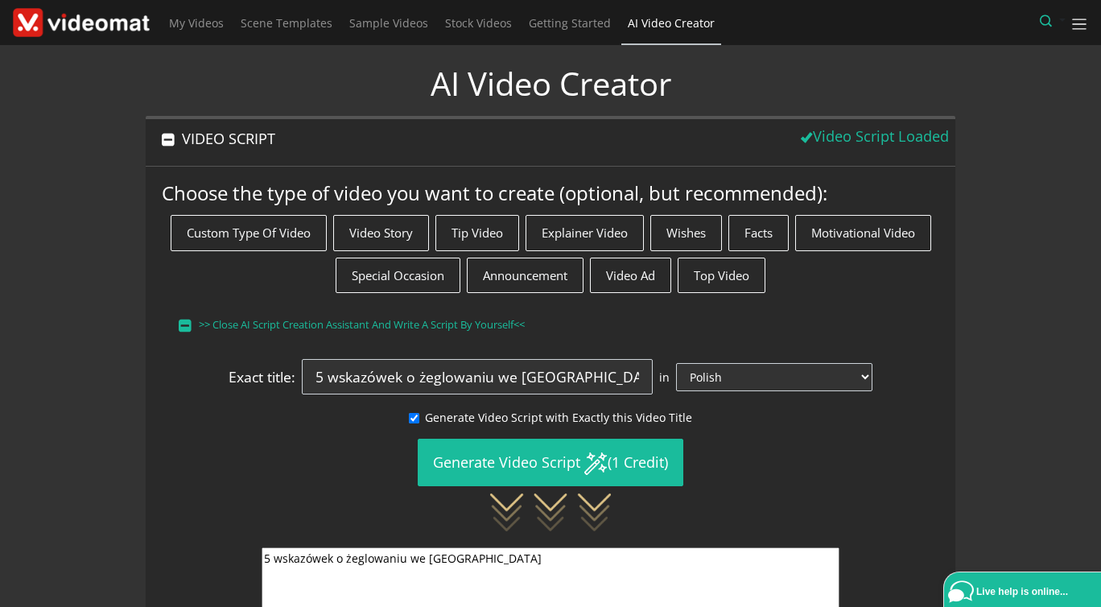
click at [262, 144] on button "VIDEO SCRIPT" at bounding box center [464, 138] width 636 height 39
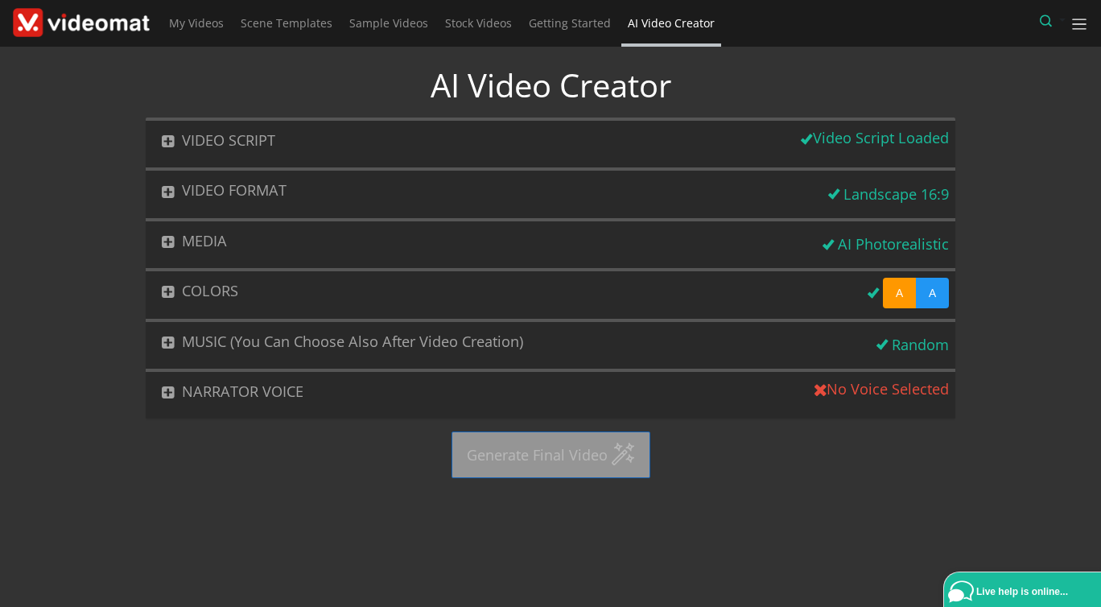
click at [249, 385] on button "NARRATOR VOICE" at bounding box center [477, 391] width 663 height 39
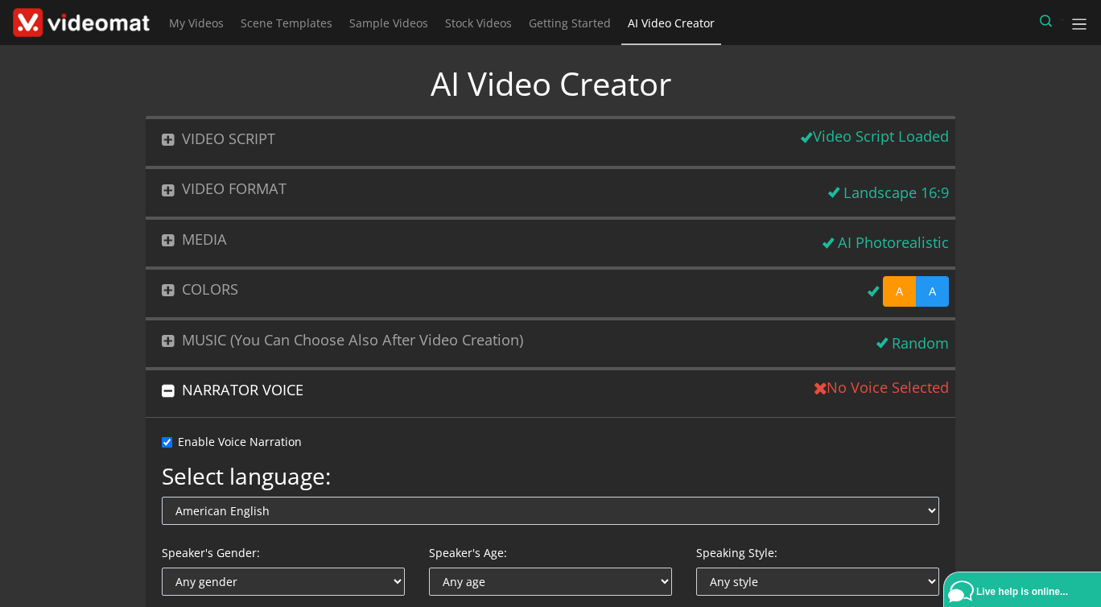
scroll to position [185, 0]
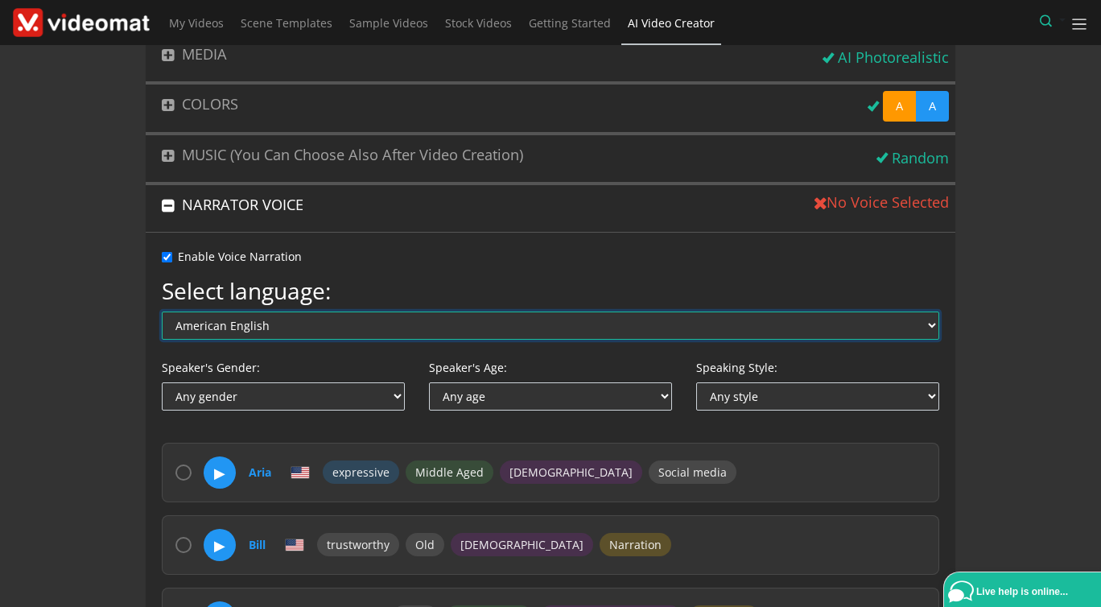
click at [162, 311] on select "American English Australian English British English Arabic Chinese Czech Danish…" at bounding box center [551, 325] width 778 height 28
select select "pl"
click option "Polish" at bounding box center [0, 0] width 0 height 0
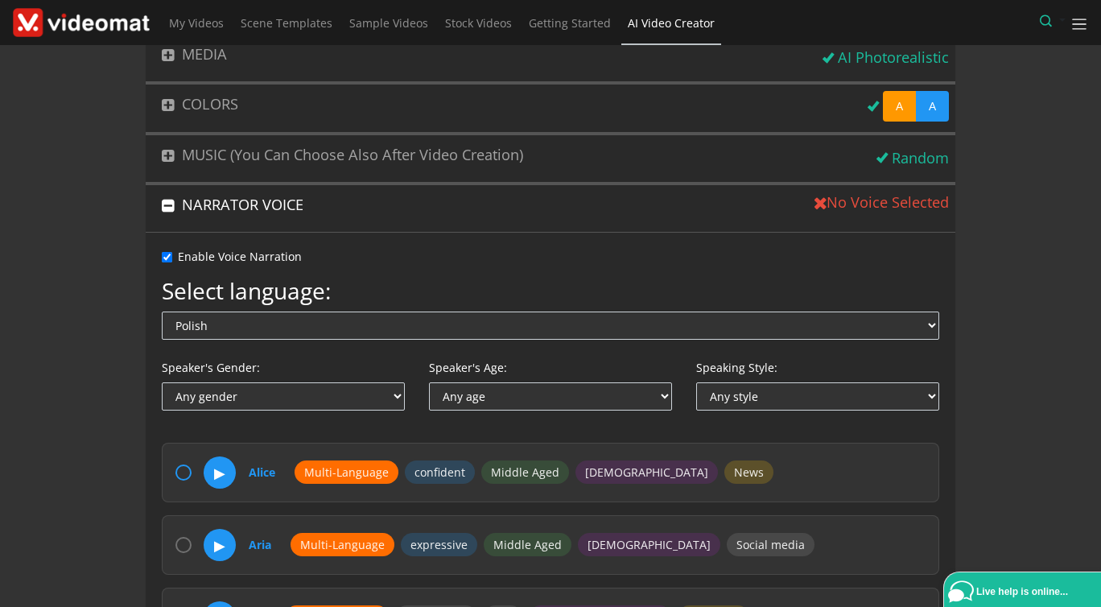
click at [179, 472] on input "radio" at bounding box center [183, 472] width 16 height 16
radio input "true"
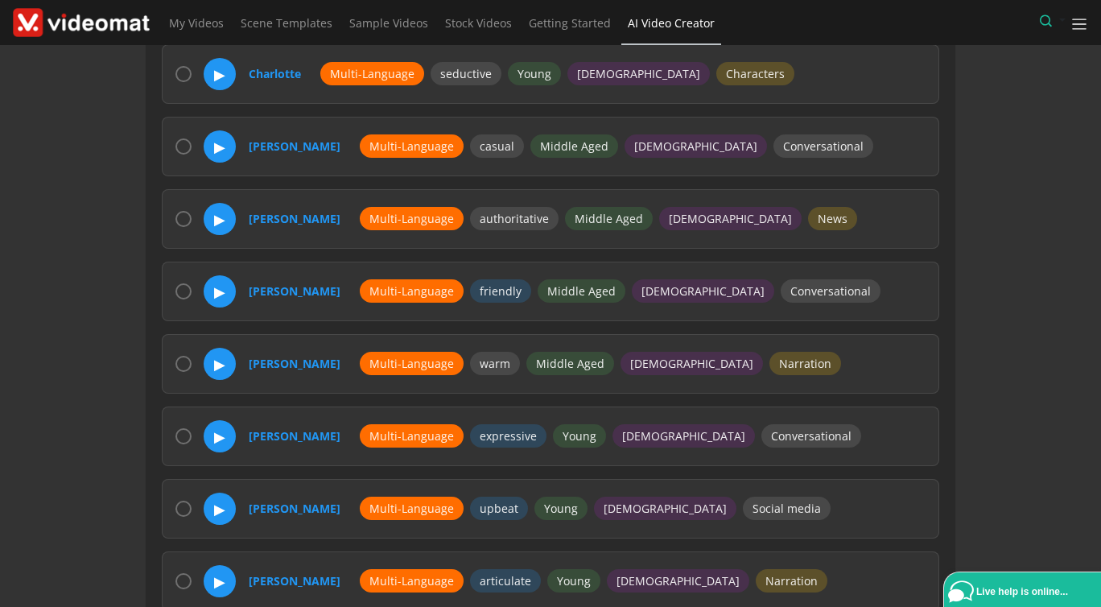
scroll to position [1112, 0]
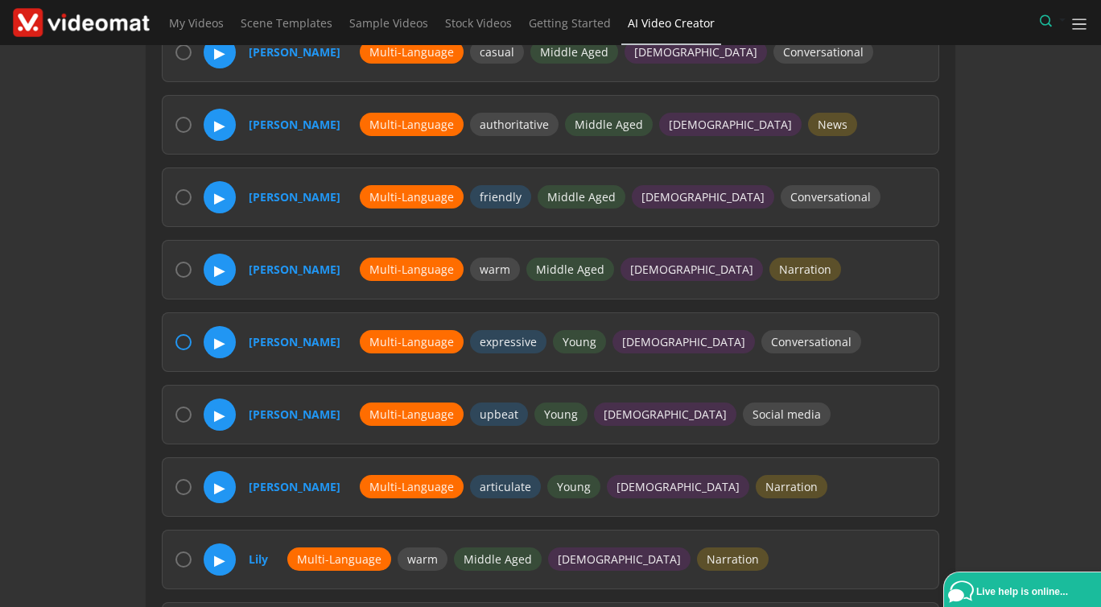
click at [182, 336] on input "radio" at bounding box center [183, 342] width 16 height 16
radio input "true"
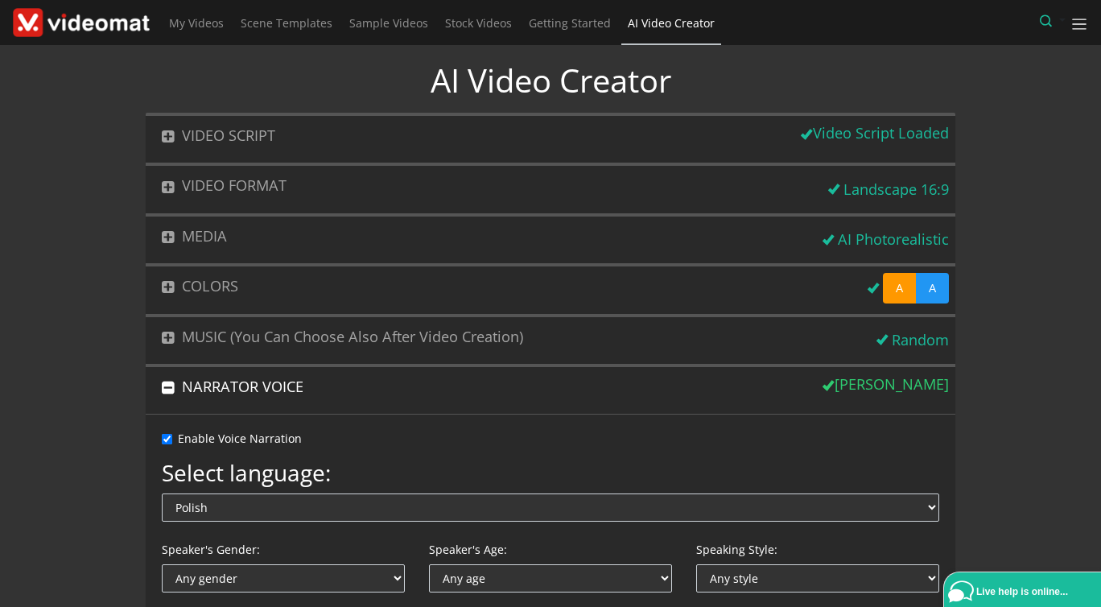
scroll to position [0, 0]
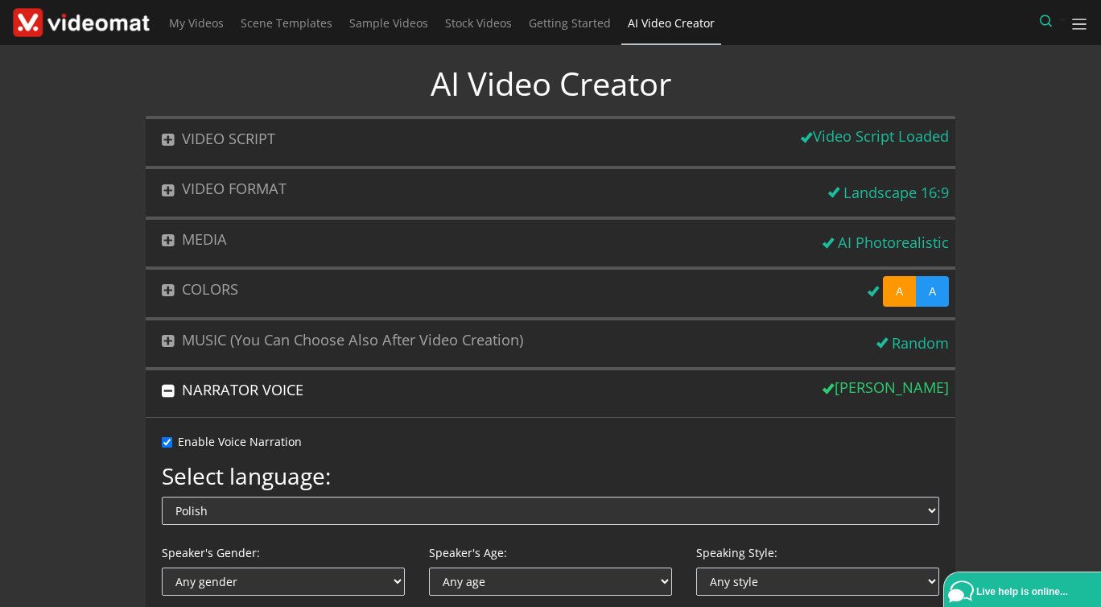
click at [250, 390] on button "NARRATOR VOICE" at bounding box center [481, 389] width 671 height 39
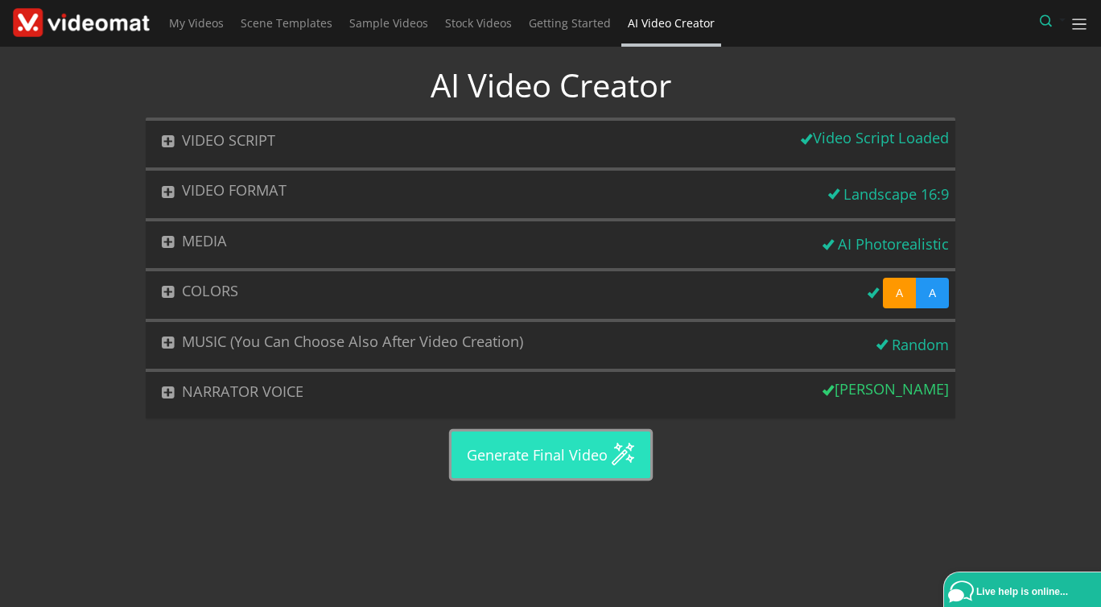
click at [508, 459] on button "Generate Final Video" at bounding box center [550, 454] width 199 height 47
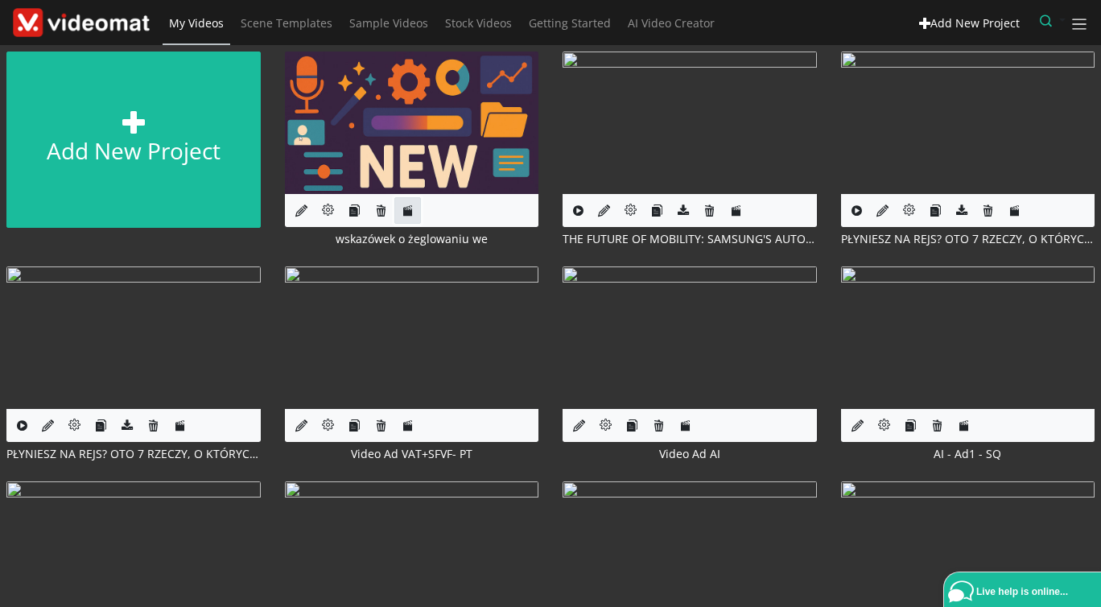
click at [411, 211] on icon at bounding box center [408, 210] width 12 height 12
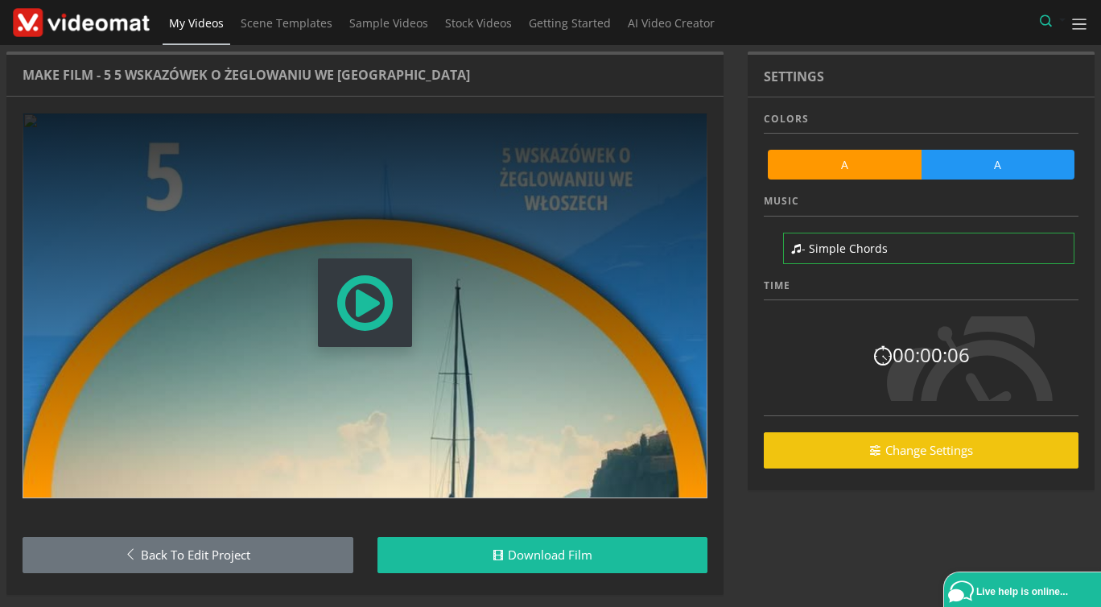
click at [382, 324] on span "Modal Window" at bounding box center [365, 302] width 62 height 71
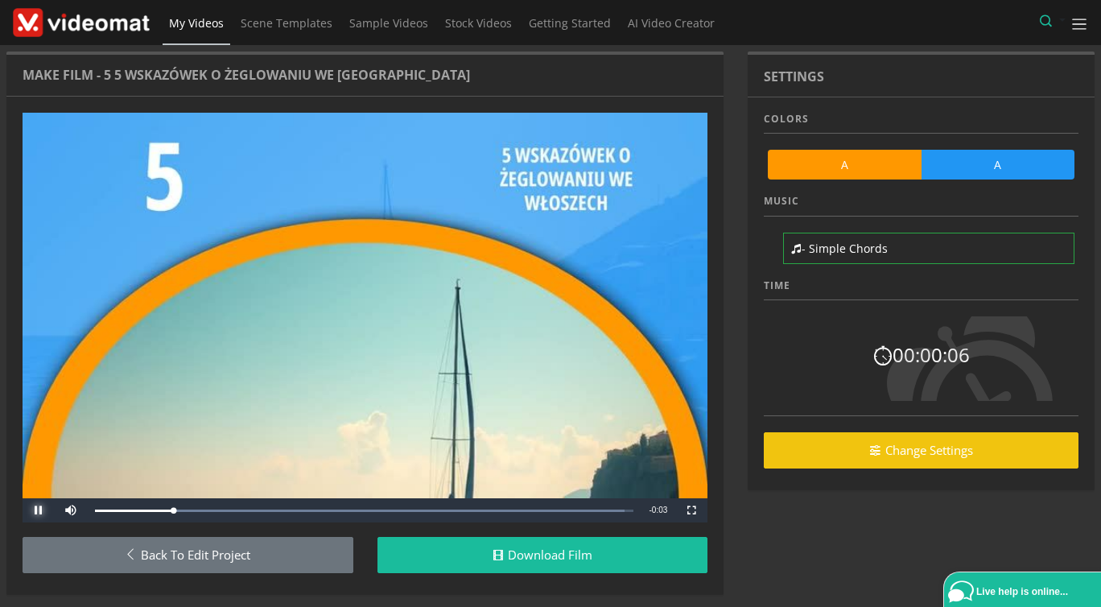
click at [40, 510] on span "Video Player" at bounding box center [39, 510] width 32 height 0
drag, startPoint x: 216, startPoint y: 509, endPoint x: 73, endPoint y: 498, distance: 142.9
click at [77, 497] on div "Video Player is loading. Play Skip Backward Mute 76% Current Time 0:00 / Durati…" at bounding box center [365, 305] width 685 height 385
click at [31, 510] on span "Video Player" at bounding box center [39, 510] width 32 height 0
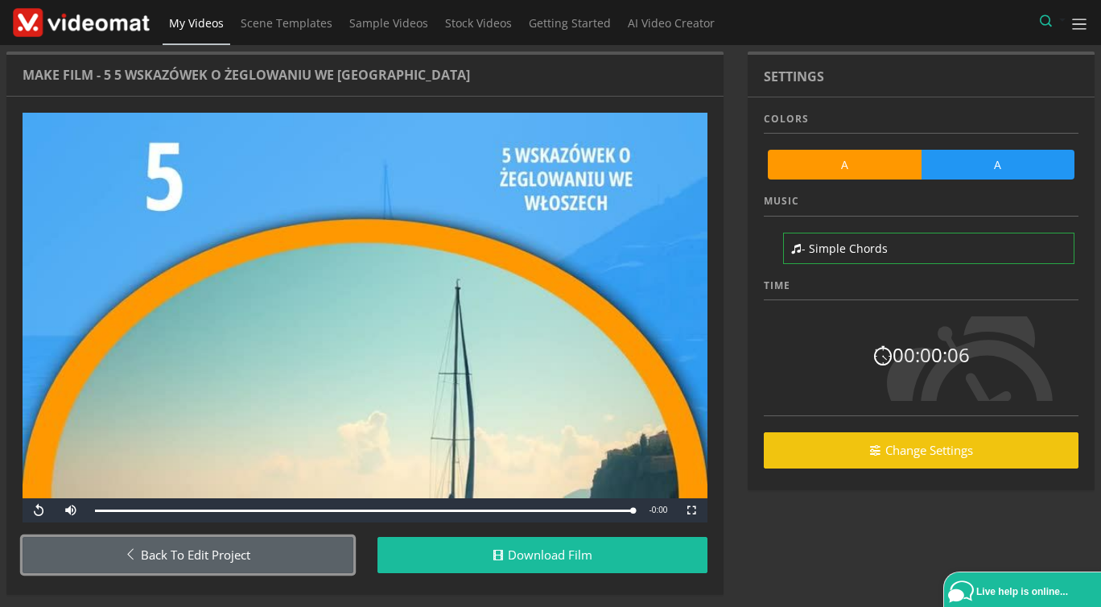
click at [201, 555] on link "Back to Edit Project" at bounding box center [188, 555] width 331 height 36
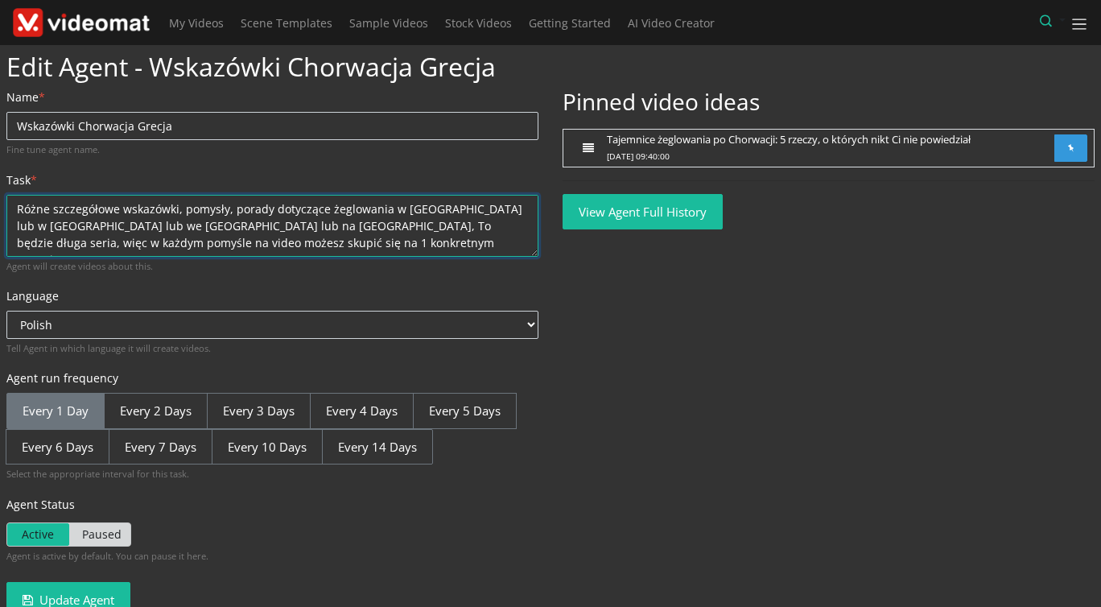
click at [175, 212] on textarea "Różne szczegółowe wskazówki, pomysły, porady dotyczące żeglowania w [GEOGRAPHIC…" at bounding box center [272, 226] width 532 height 62
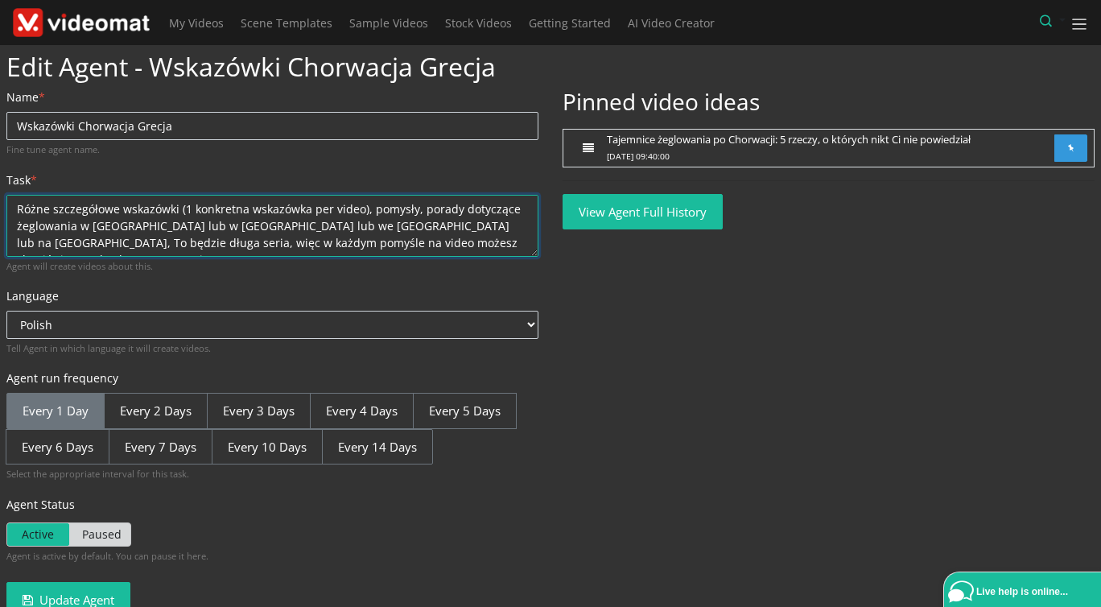
drag, startPoint x: 363, startPoint y: 209, endPoint x: 178, endPoint y: 211, distance: 185.1
click at [178, 211] on textarea "Różne szczegółowe wskazówki, pomysły, porady dotyczące żeglowania w [GEOGRAPHIC…" at bounding box center [272, 226] width 532 height 62
click at [213, 209] on textarea "Różne szczegółowe wskazówki, pomysły, porady dotyczące żeglowania w [GEOGRAPHIC…" at bounding box center [272, 226] width 532 height 62
click at [247, 208] on textarea "Różne szczegółowe wskazówki, pomysły, porady dotyczące żeglowania w [GEOGRAPHIC…" at bounding box center [272, 226] width 532 height 62
click at [410, 208] on textarea "Różne szczegółowe wskazówki, pomysły, porady dotyczące żeglowania w [GEOGRAPHIC…" at bounding box center [272, 226] width 532 height 62
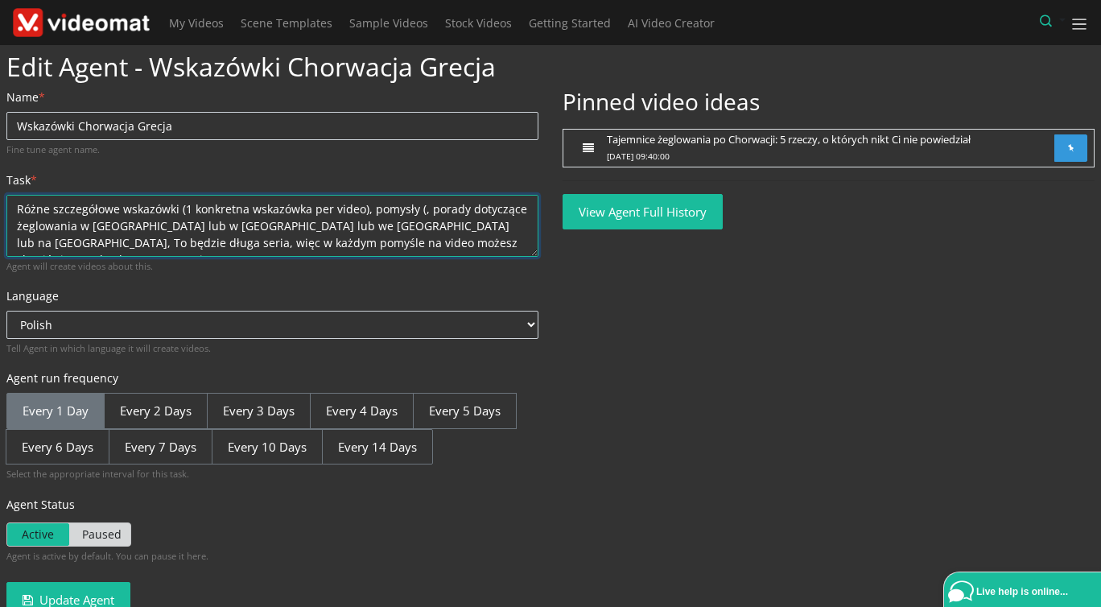
paste textarea "(1 konkretna wskazówka per video)"
click at [423, 207] on textarea "Różne szczegółowe wskazówki, pomysły, porady dotyczące żeglowania w [GEOGRAPHIC…" at bounding box center [272, 226] width 532 height 62
click at [484, 209] on textarea "Różne szczegółowe wskazówki, pomysły, porady dotyczące żeglowania w [GEOGRAPHIC…" at bounding box center [272, 226] width 532 height 62
drag, startPoint x: 75, startPoint y: 227, endPoint x: 19, endPoint y: 224, distance: 55.6
click at [19, 224] on textarea "Różne szczegółowe wskazówki, pomysły, porady dotyczące żeglowania w [GEOGRAPHIC…" at bounding box center [272, 226] width 532 height 62
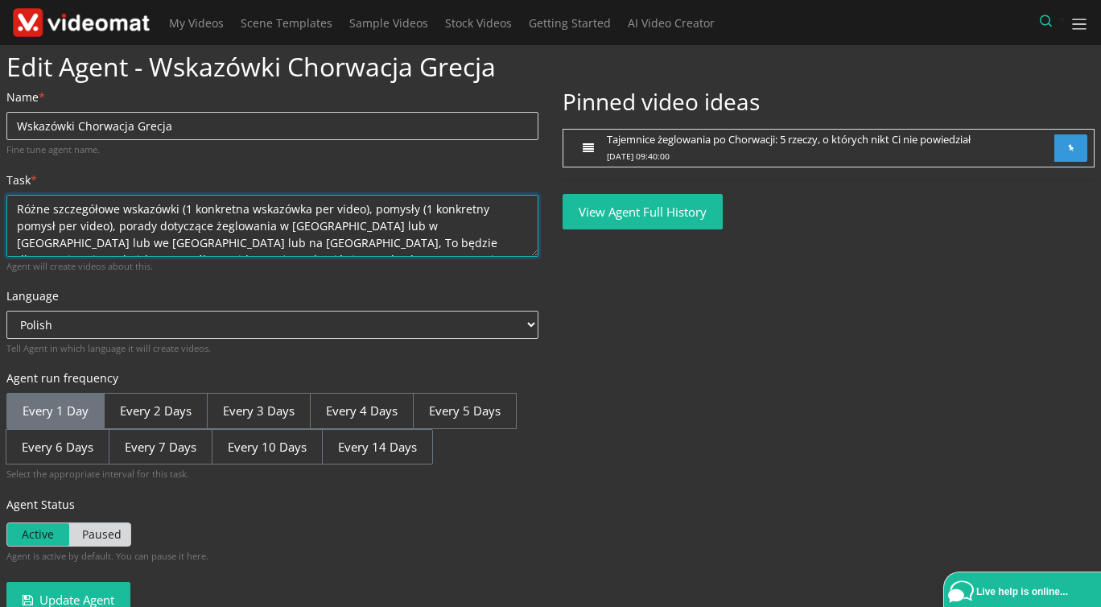
drag, startPoint x: 110, startPoint y: 225, endPoint x: 130, endPoint y: 220, distance: 20.7
click at [109, 225] on textarea "Różne szczegółowe wskazówki, pomysły, porady dotyczące żeglowania w [GEOGRAPHIC…" at bounding box center [272, 226] width 532 height 62
click at [270, 242] on textarea "Różne szczegółowe wskazówki, pomysły, porady dotyczące żeglowania w [GEOGRAPHIC…" at bounding box center [272, 226] width 532 height 62
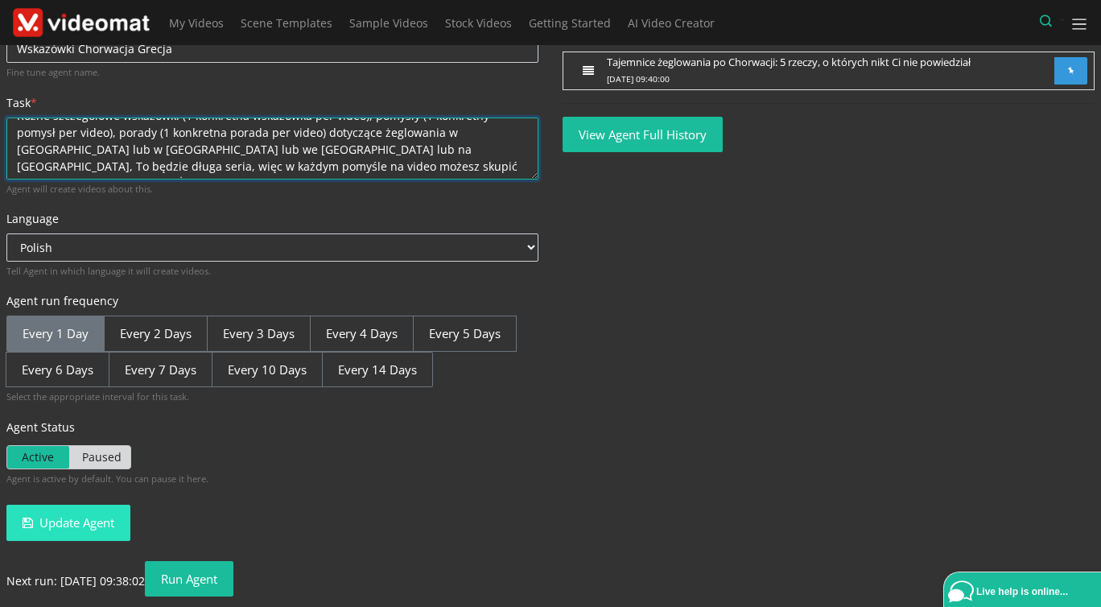
type textarea "Różne szczegółowe wskazówki (1 konkretna wskazówka per video), pomysły (1 konkr…"
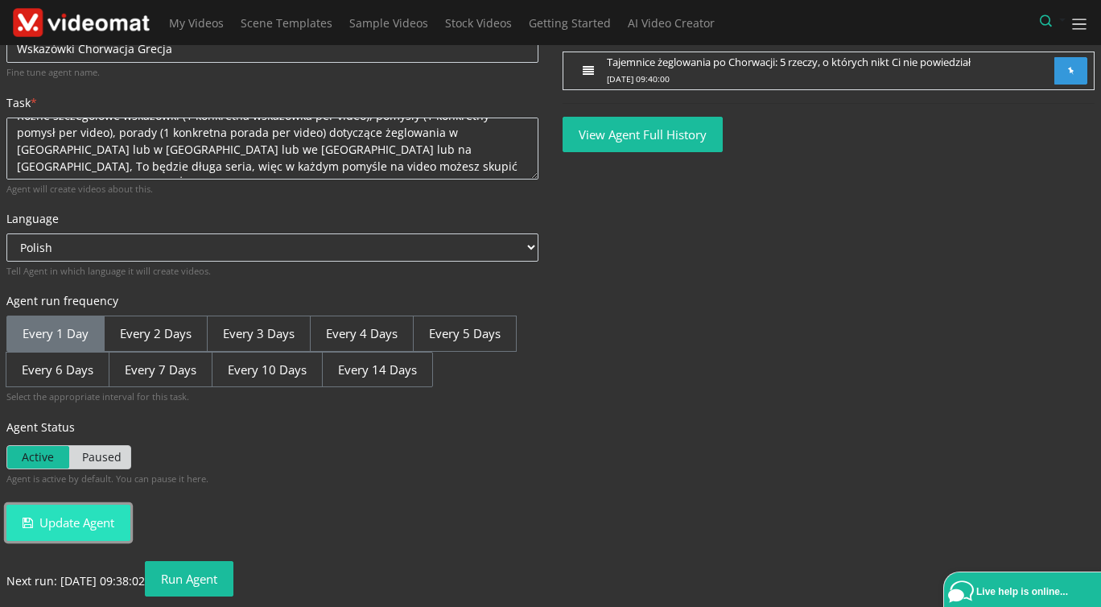
click at [80, 517] on button "Update Agent" at bounding box center [68, 522] width 124 height 36
